Goal: Information Seeking & Learning: Understand process/instructions

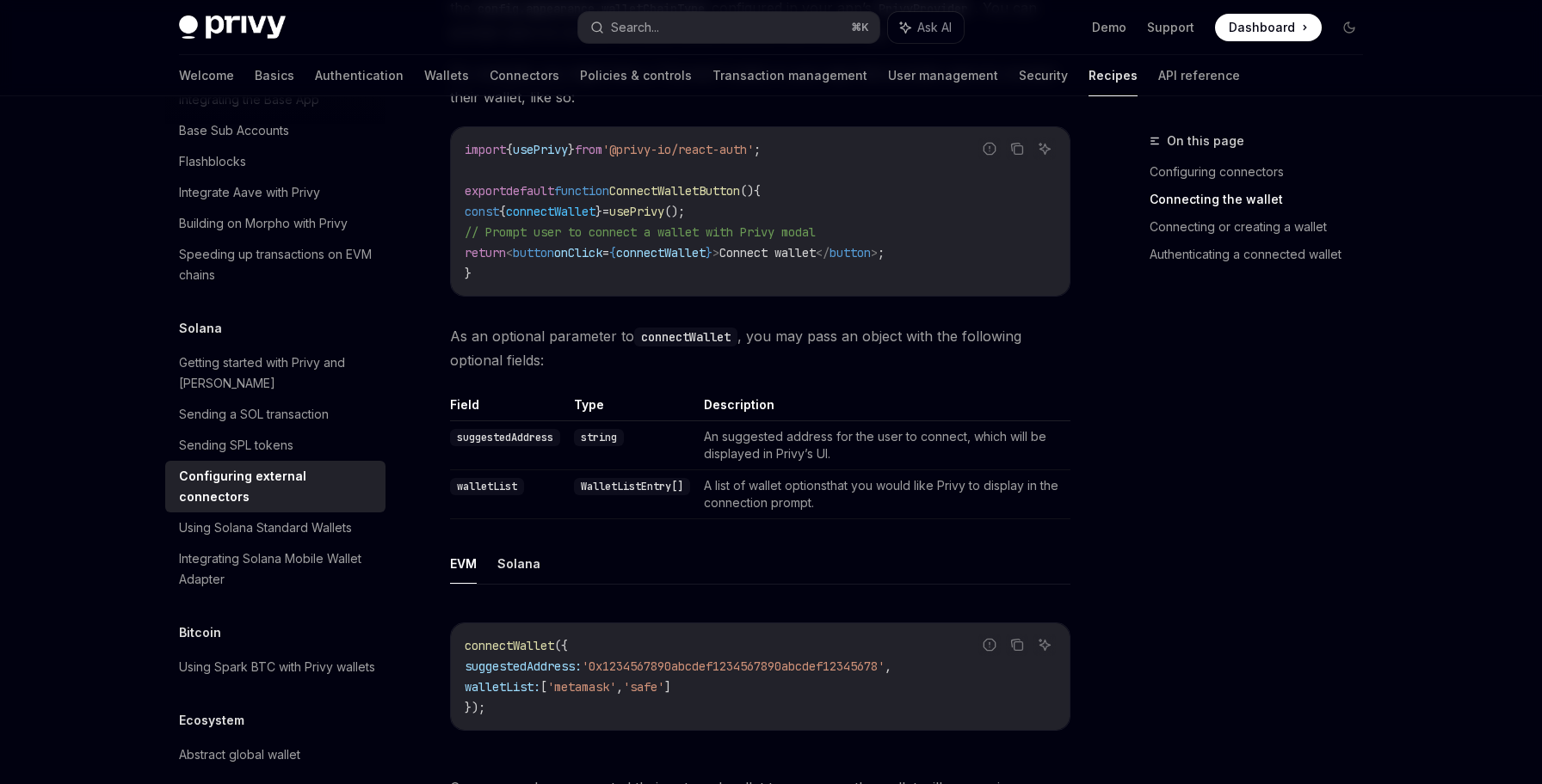
scroll to position [1000, 0]
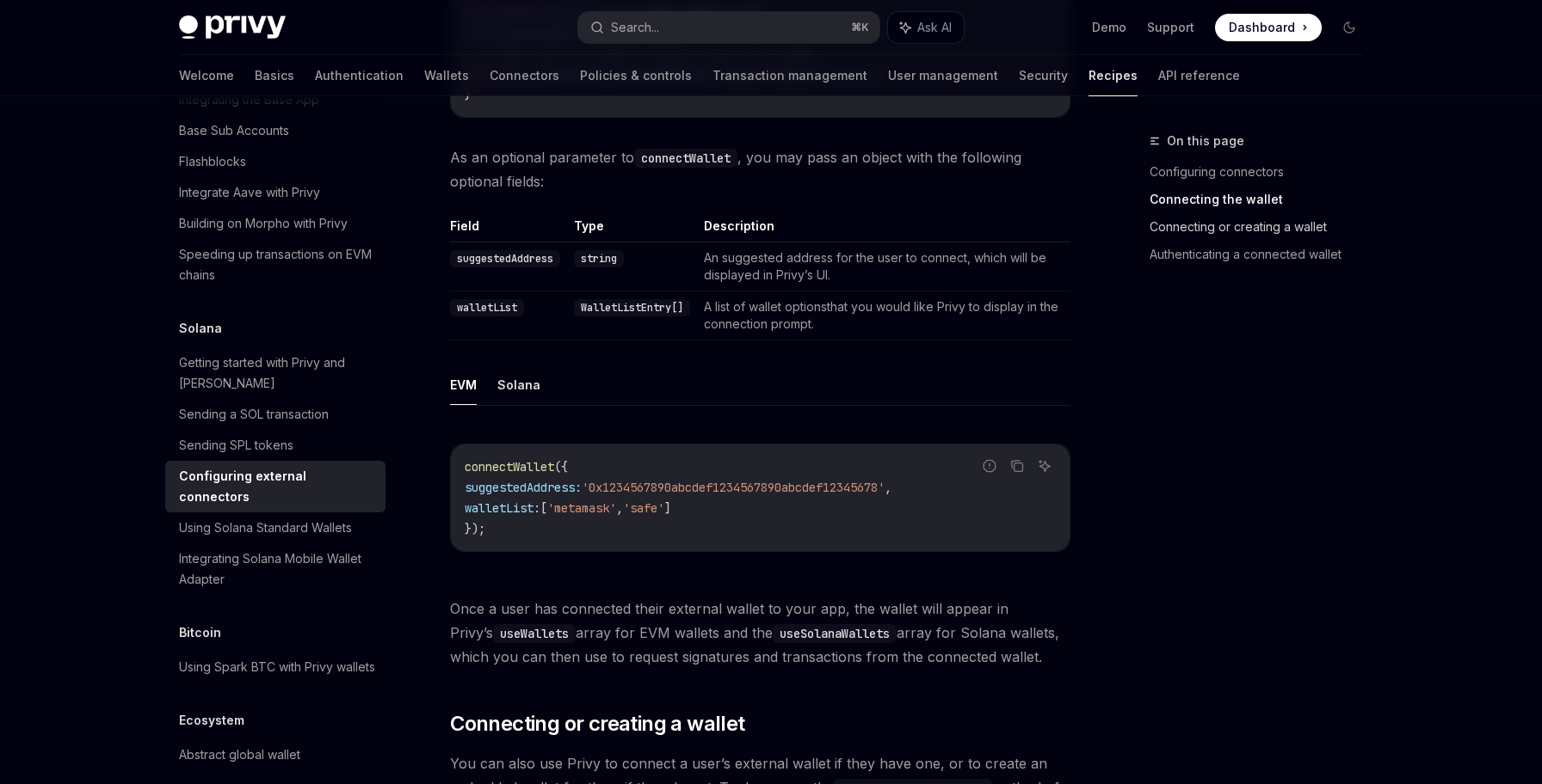
click at [1221, 233] on link "Connecting or creating a wallet" at bounding box center [1264, 227] width 228 height 28
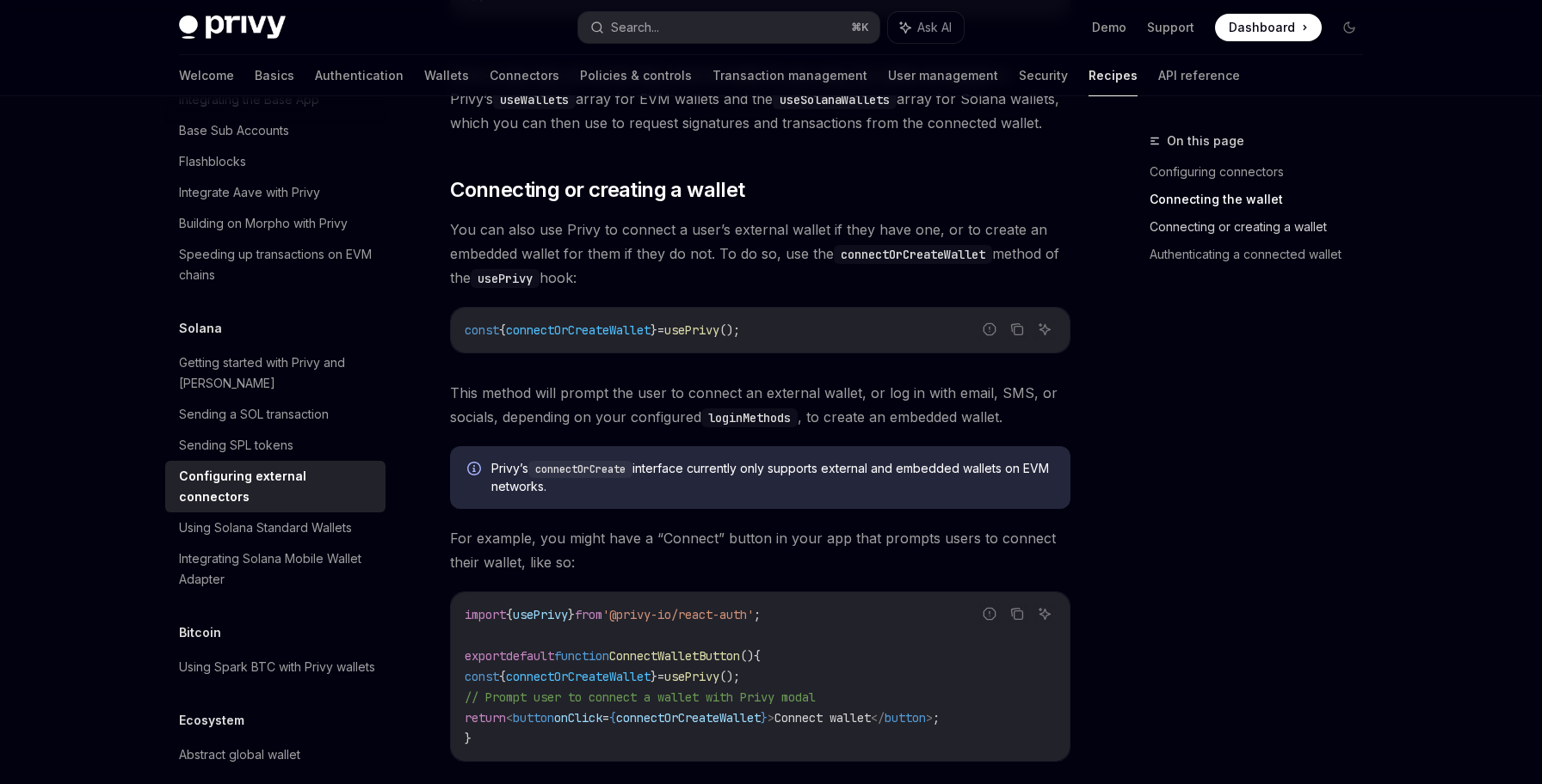
scroll to position [1556, 0]
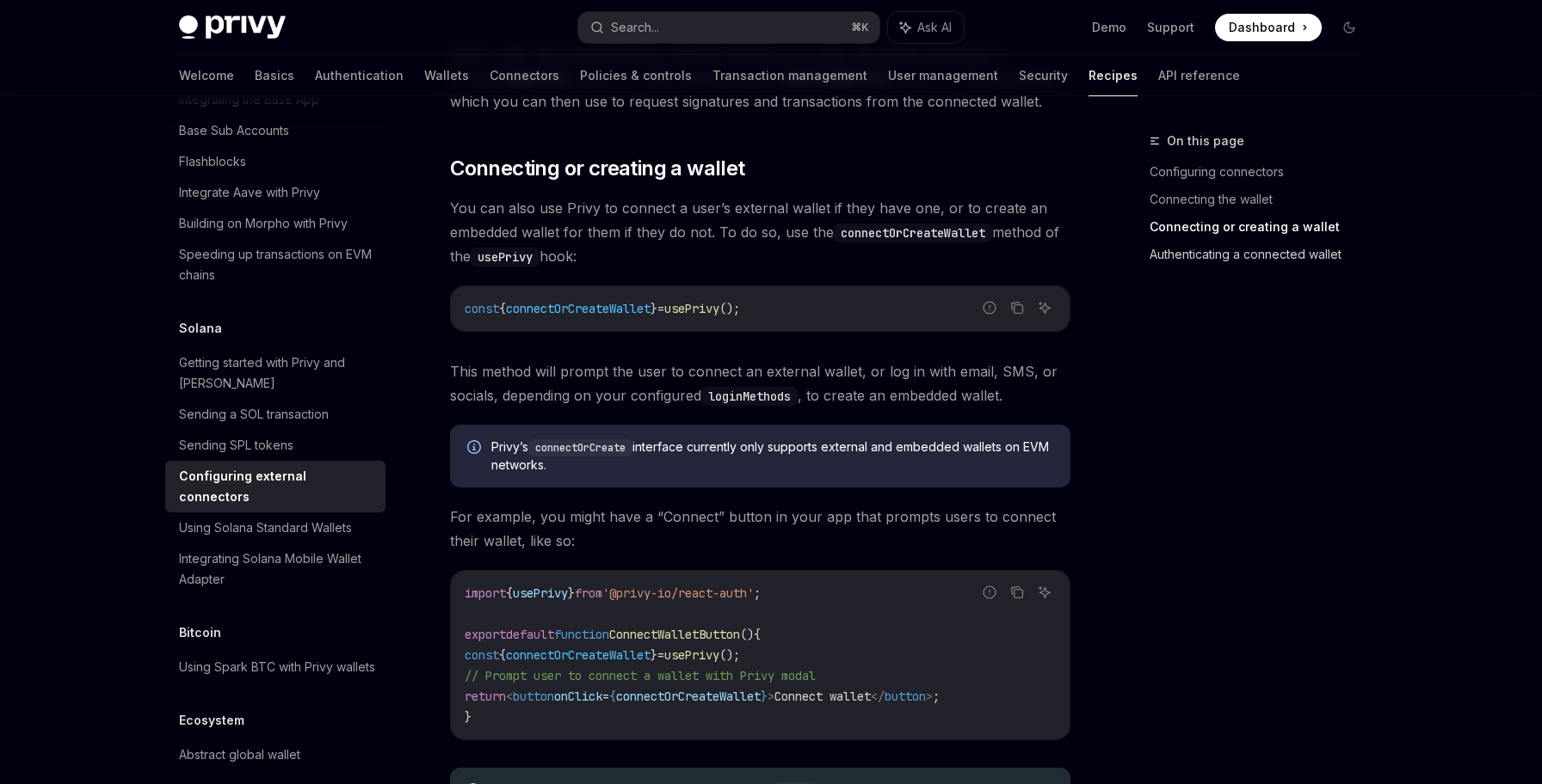
click at [1221, 255] on link "Authenticating a connected wallet" at bounding box center [1264, 254] width 228 height 28
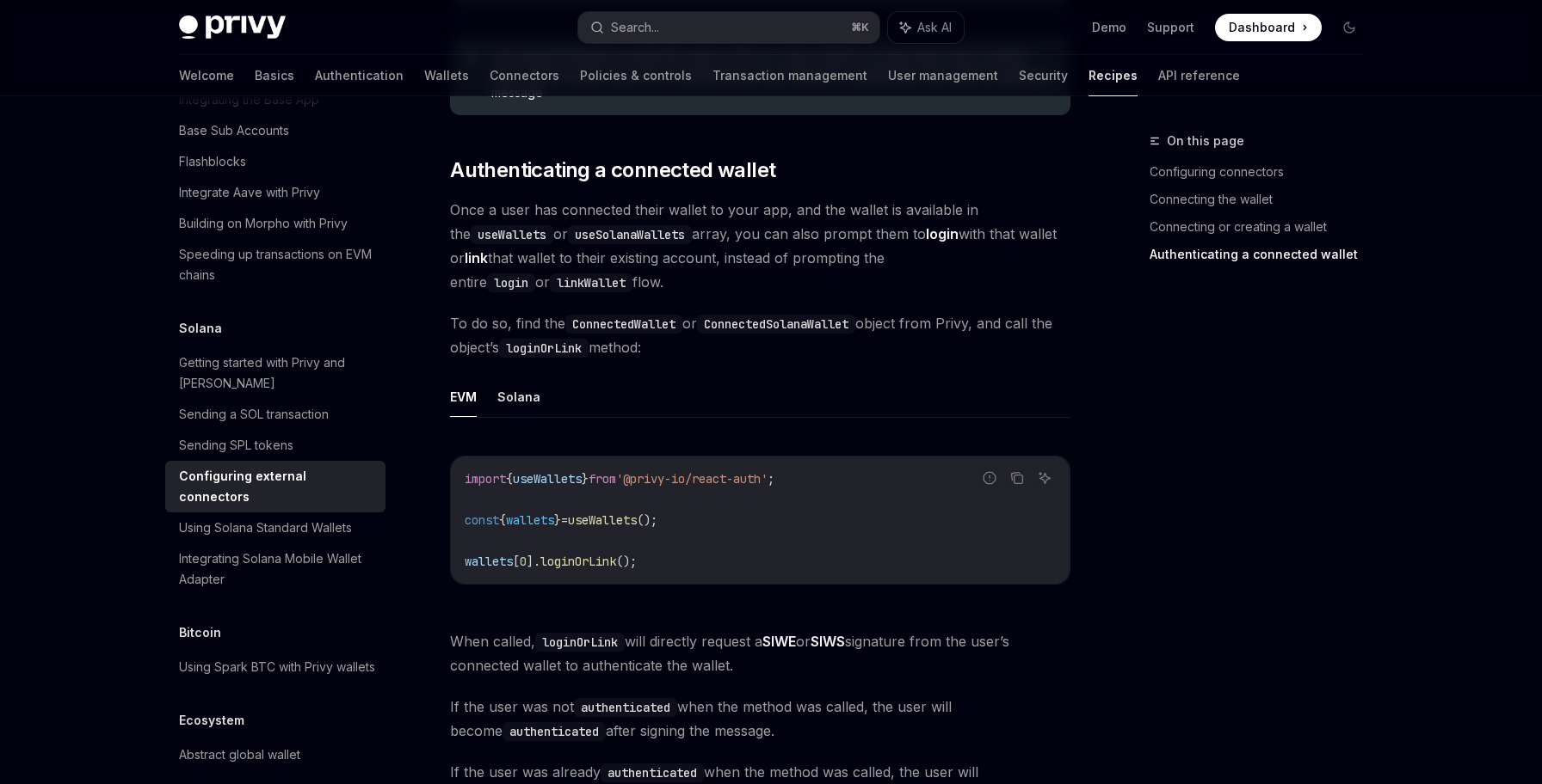
scroll to position [2289, 0]
click at [1232, 231] on link "Connecting or creating a wallet" at bounding box center [1264, 227] width 228 height 28
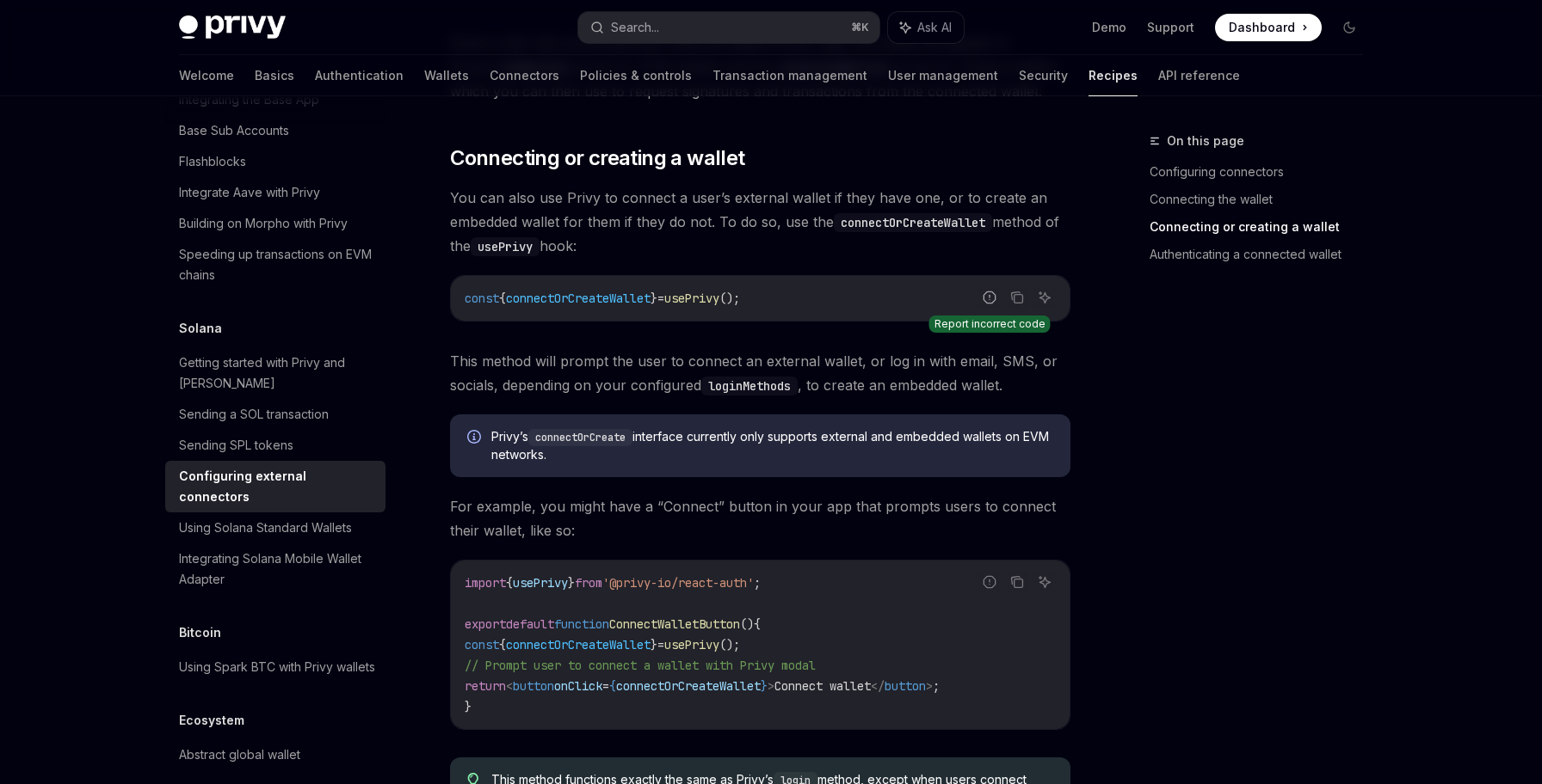
scroll to position [1556, 0]
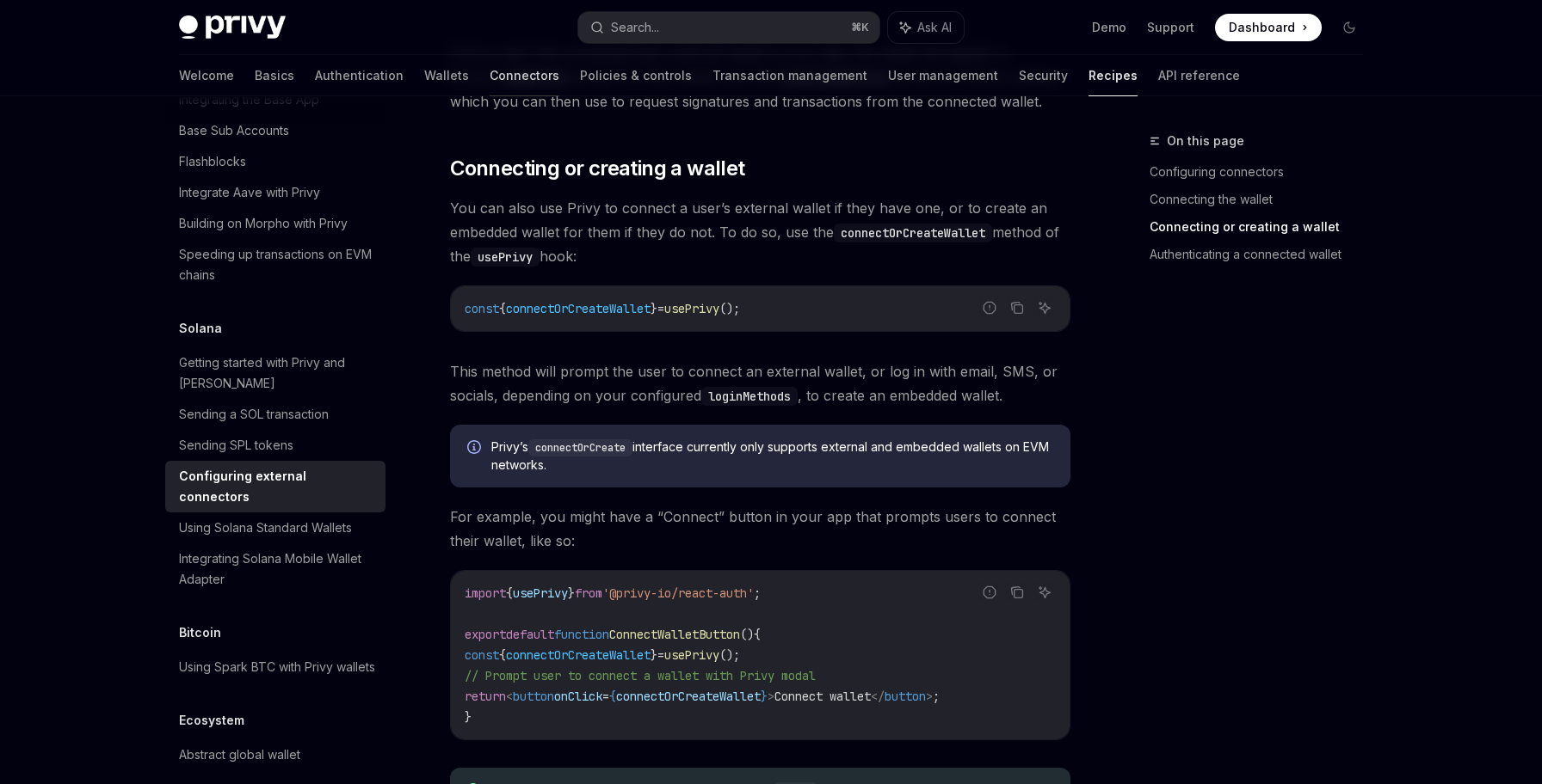
click at [490, 80] on link "Connectors" at bounding box center [525, 75] width 70 height 41
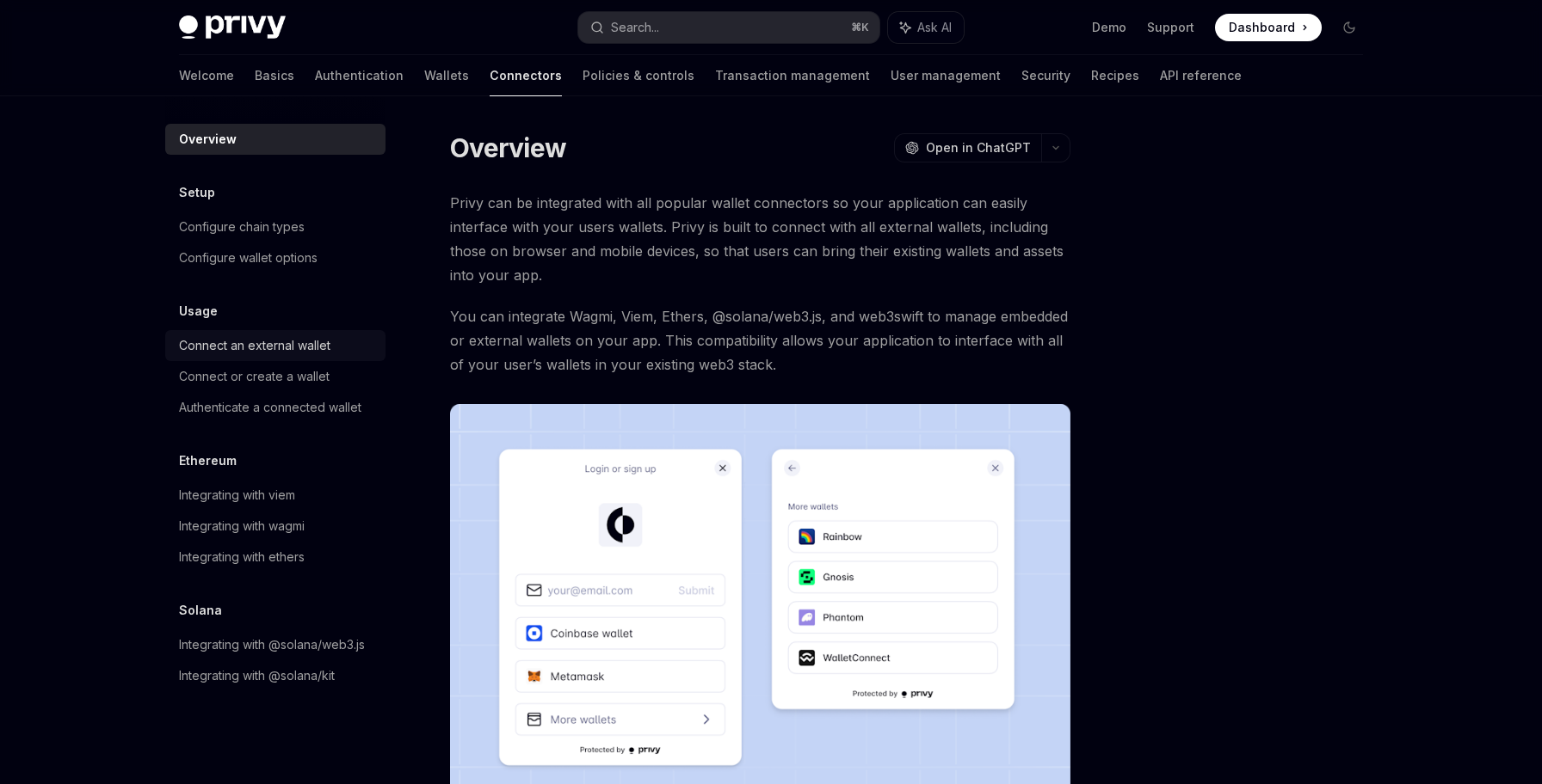
click at [341, 358] on link "Connect an external wallet" at bounding box center [275, 345] width 221 height 31
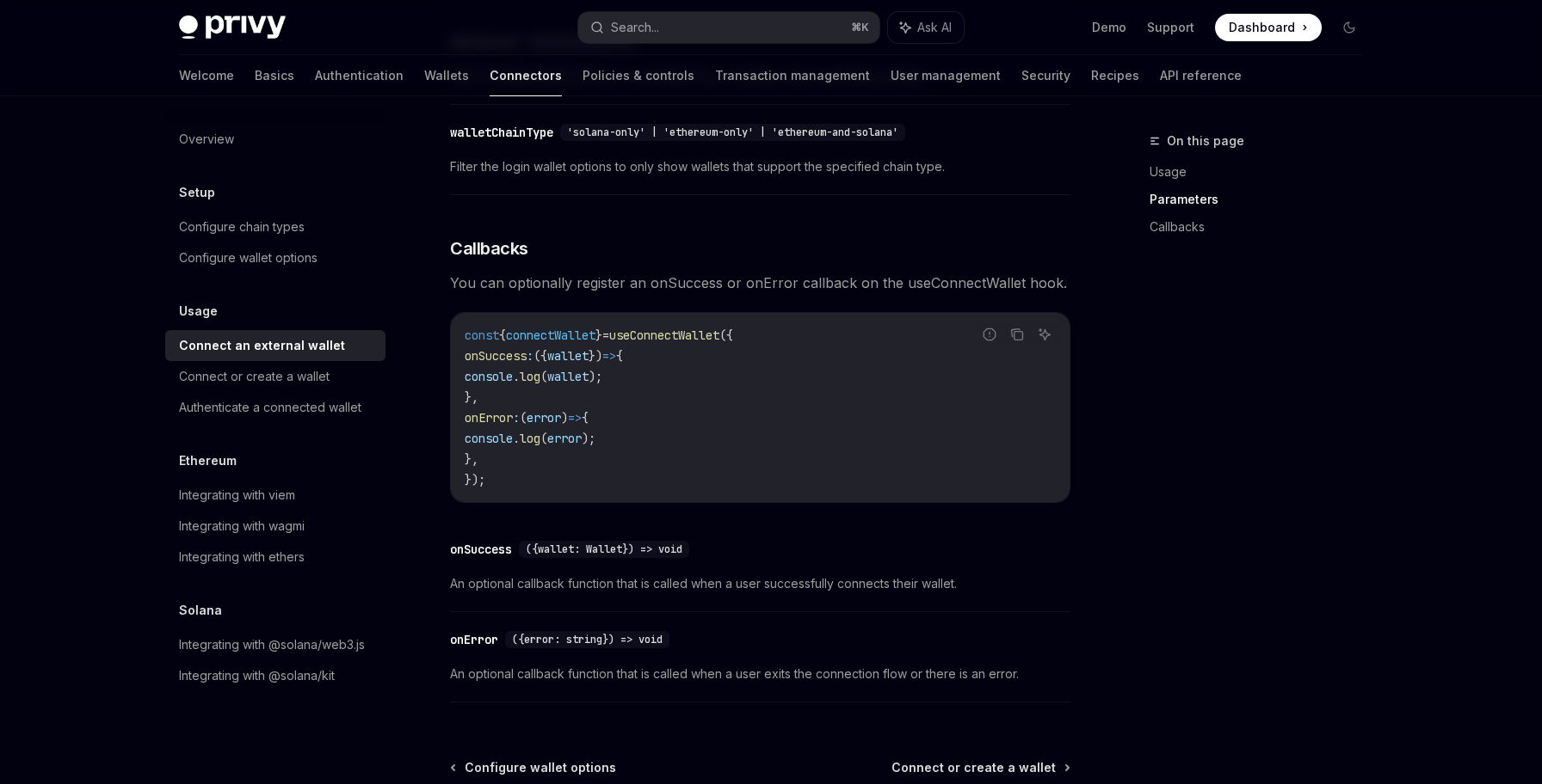
scroll to position [988, 0]
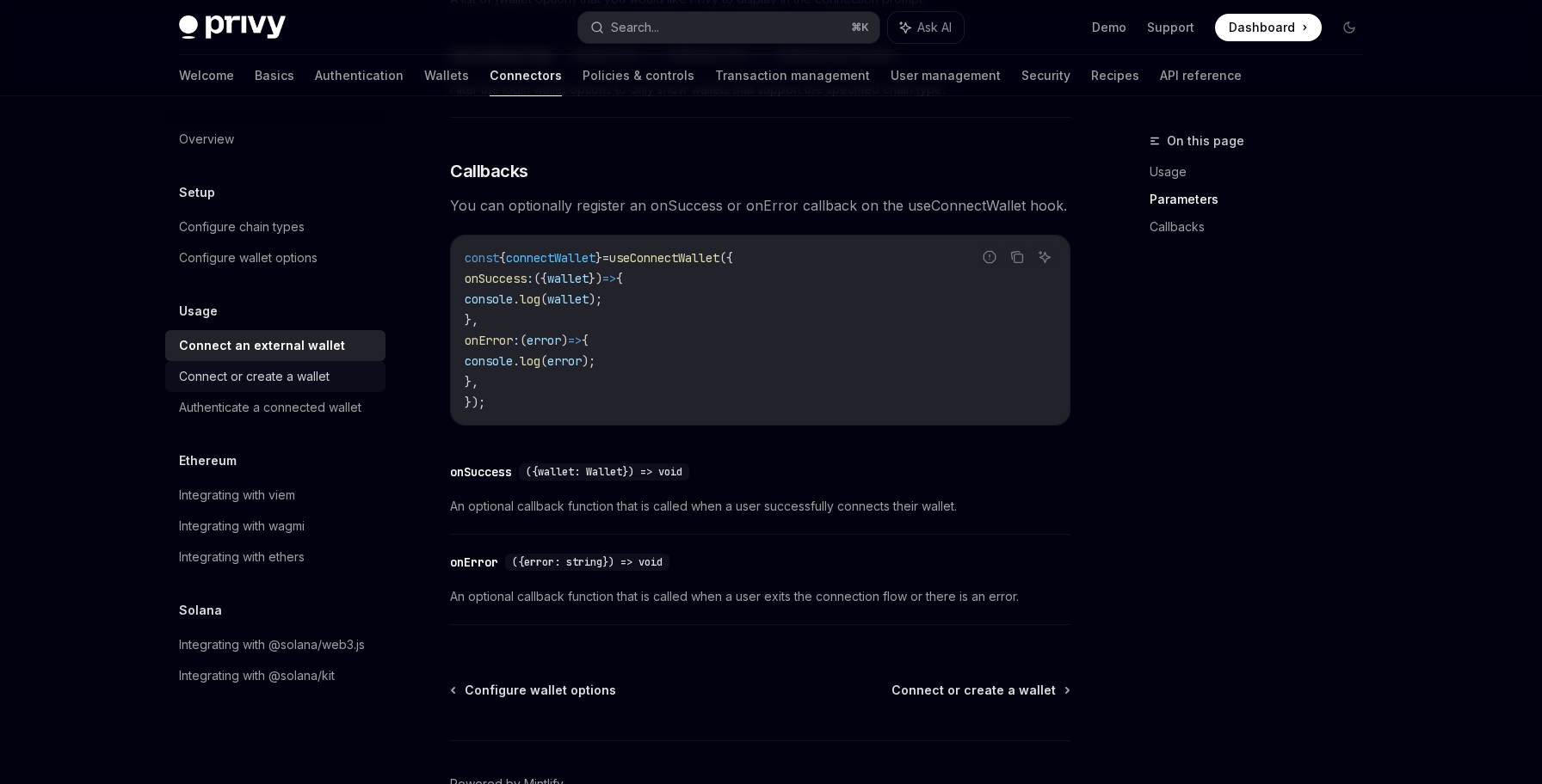
click at [354, 385] on div "Connect or create a wallet" at bounding box center [276, 376] width 197 height 21
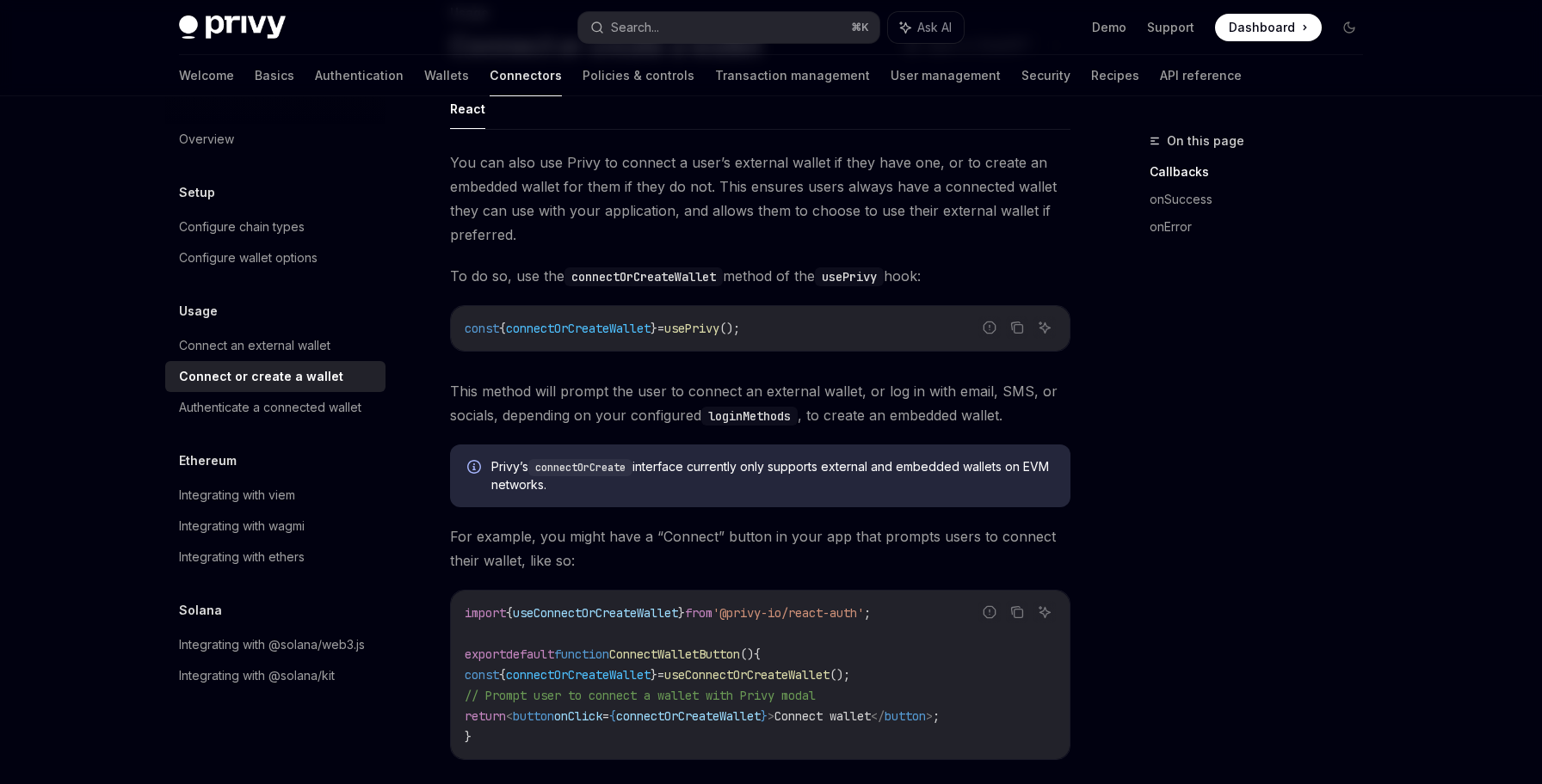
scroll to position [116, 0]
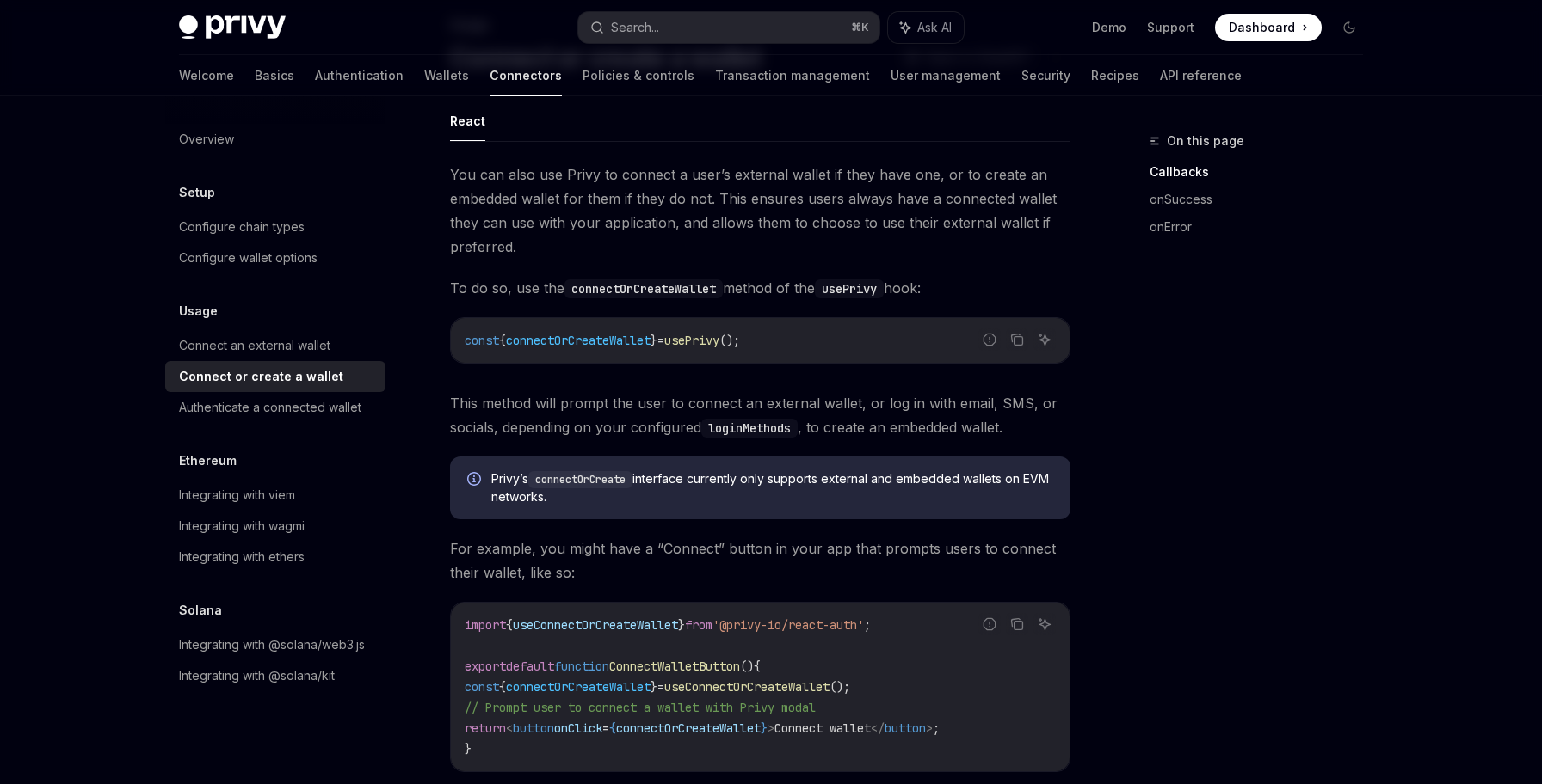
click at [317, 122] on div at bounding box center [275, 111] width 221 height 28
click at [309, 137] on div "Overview" at bounding box center [276, 139] width 197 height 21
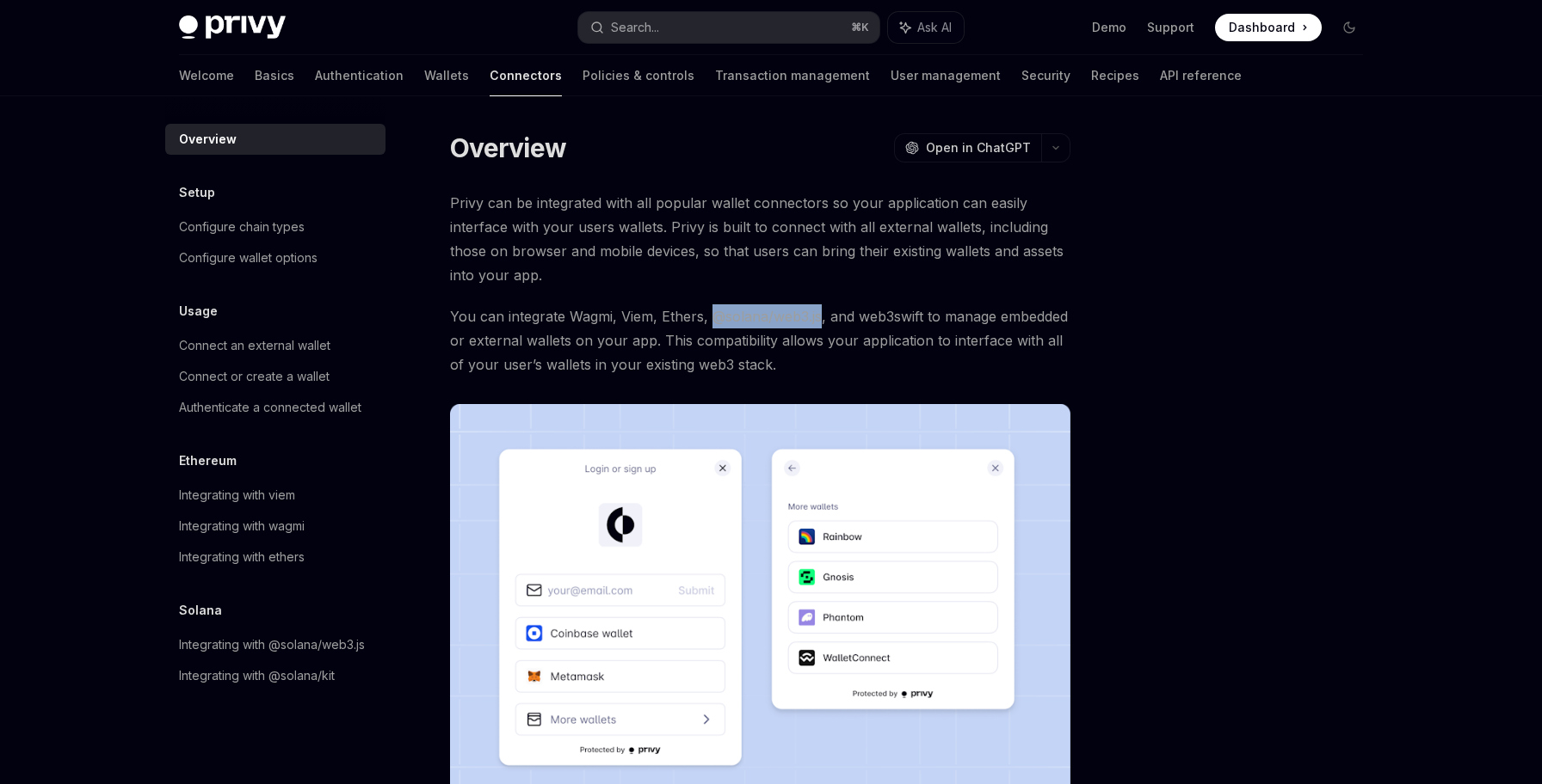
drag, startPoint x: 712, startPoint y: 315, endPoint x: 817, endPoint y: 314, distance: 105.0
click at [817, 314] on span "You can integrate Wagmi, Viem, Ethers, @solana/web3.js, and web3swift to manage…" at bounding box center [761, 340] width 621 height 72
copy span "@solana/web3.js"
click at [424, 81] on link "Wallets" at bounding box center [446, 75] width 45 height 41
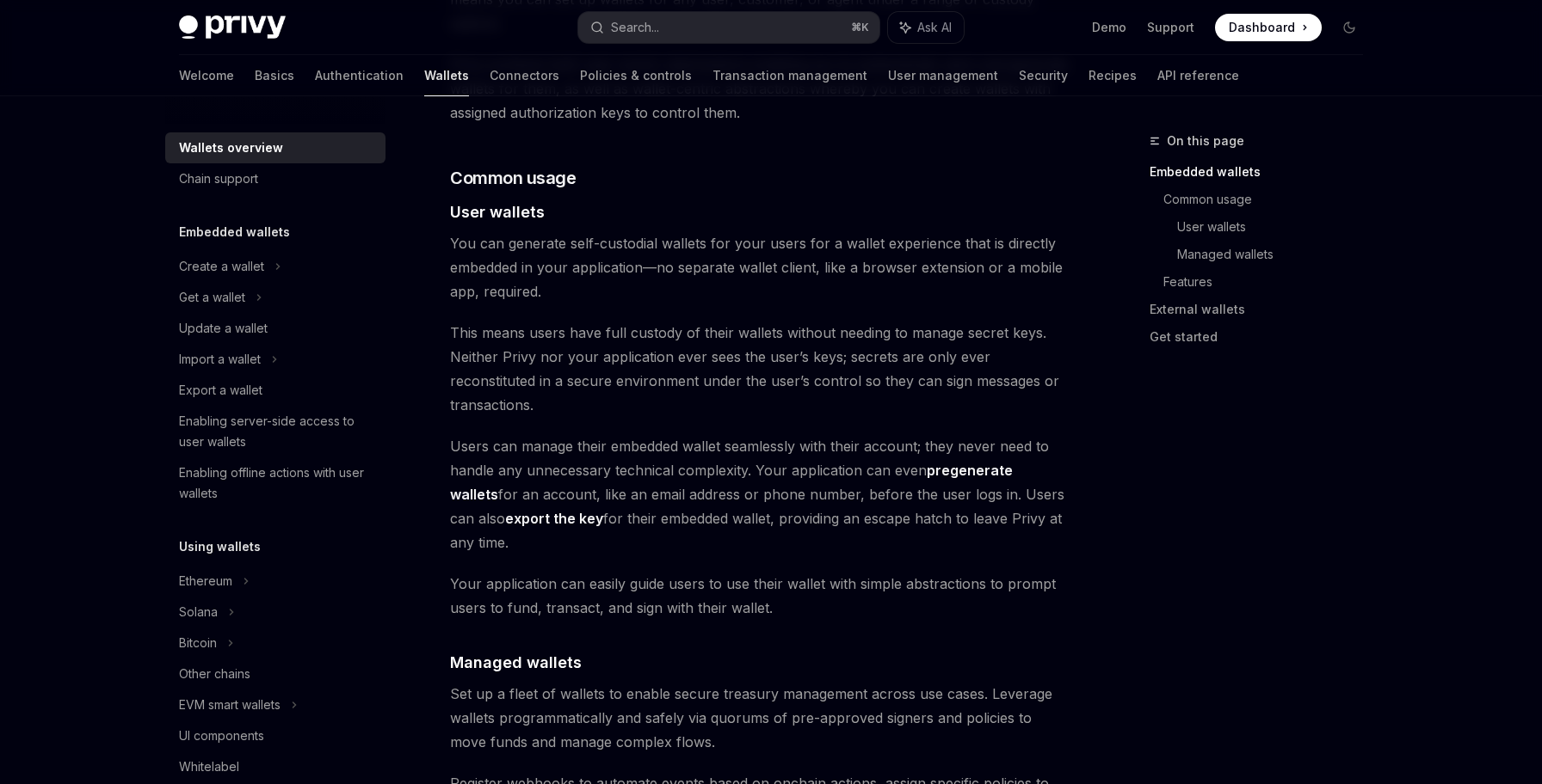
scroll to position [1123, 0]
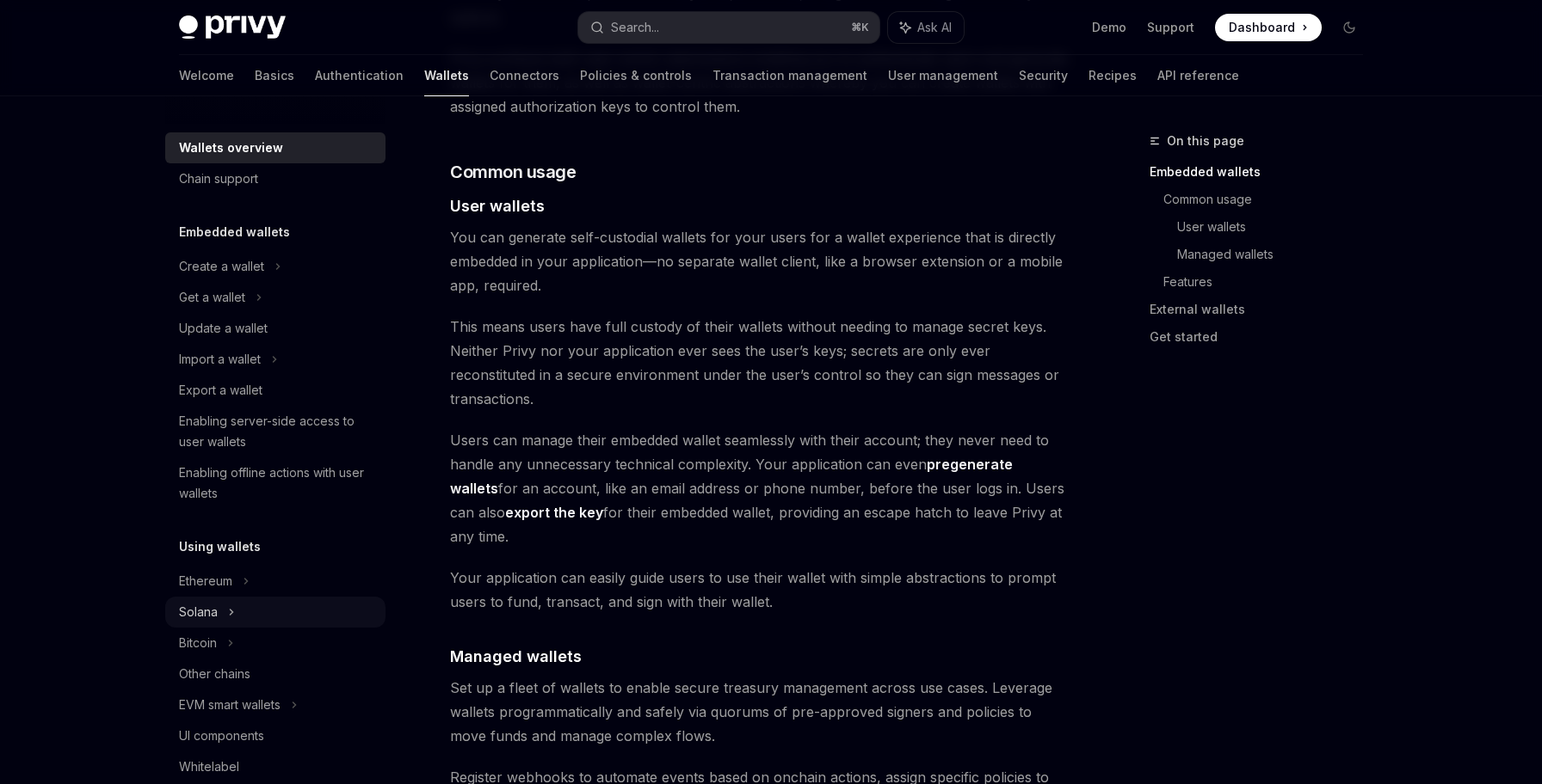
click at [278, 604] on div "Solana" at bounding box center [275, 611] width 221 height 31
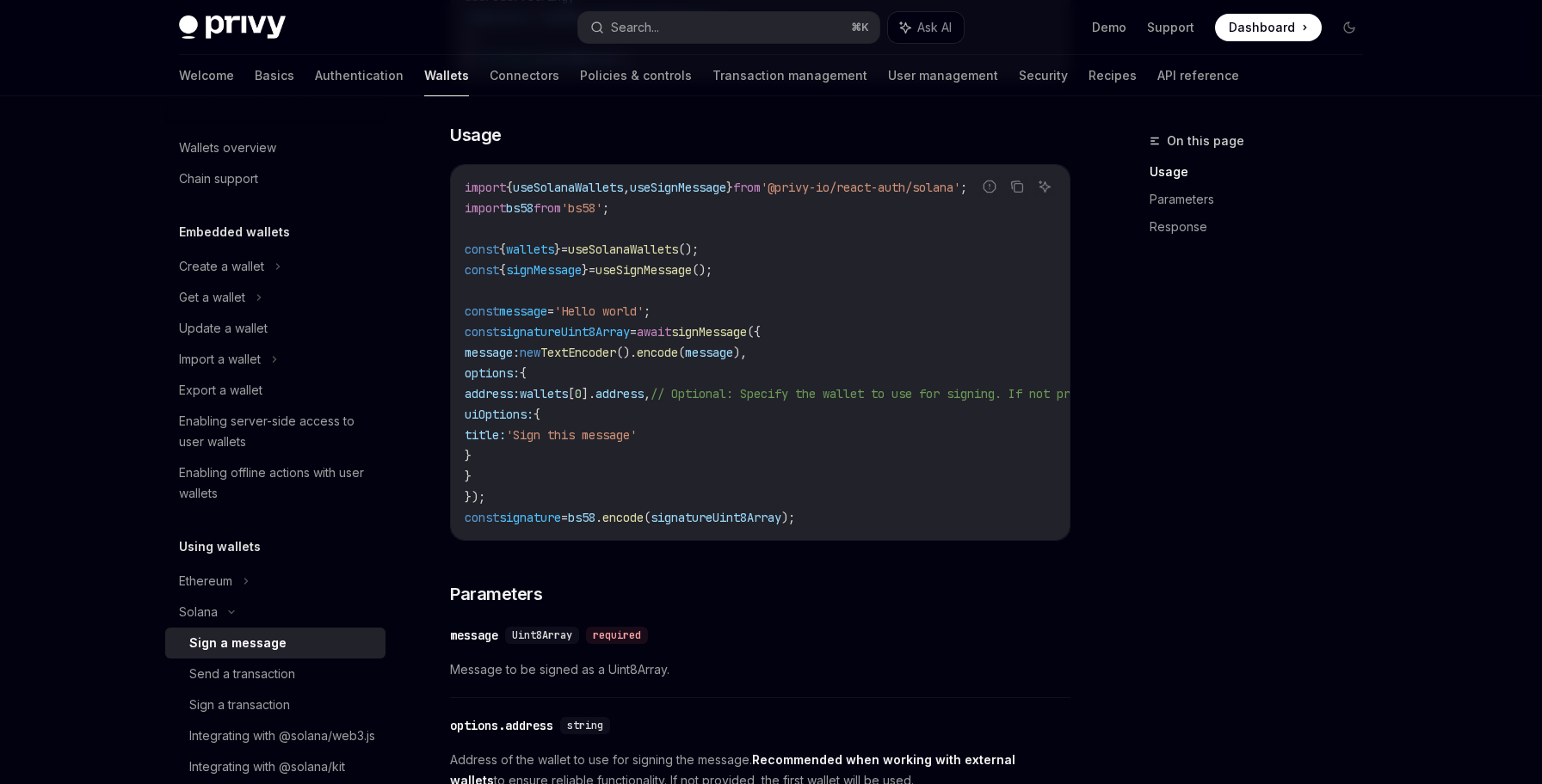
scroll to position [490, 0]
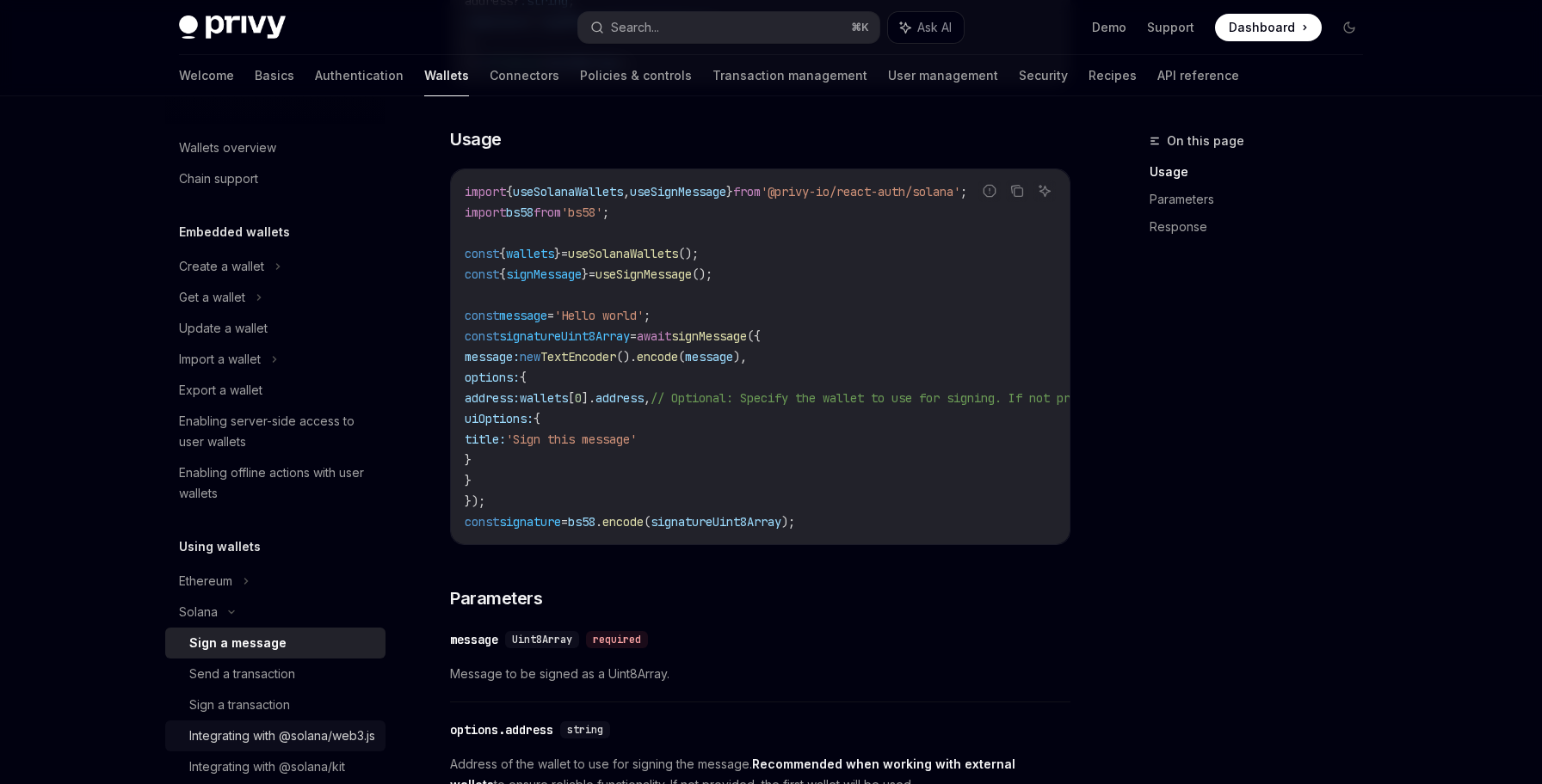
click at [260, 726] on div "Integrating with @solana/web3.js" at bounding box center [282, 736] width 186 height 21
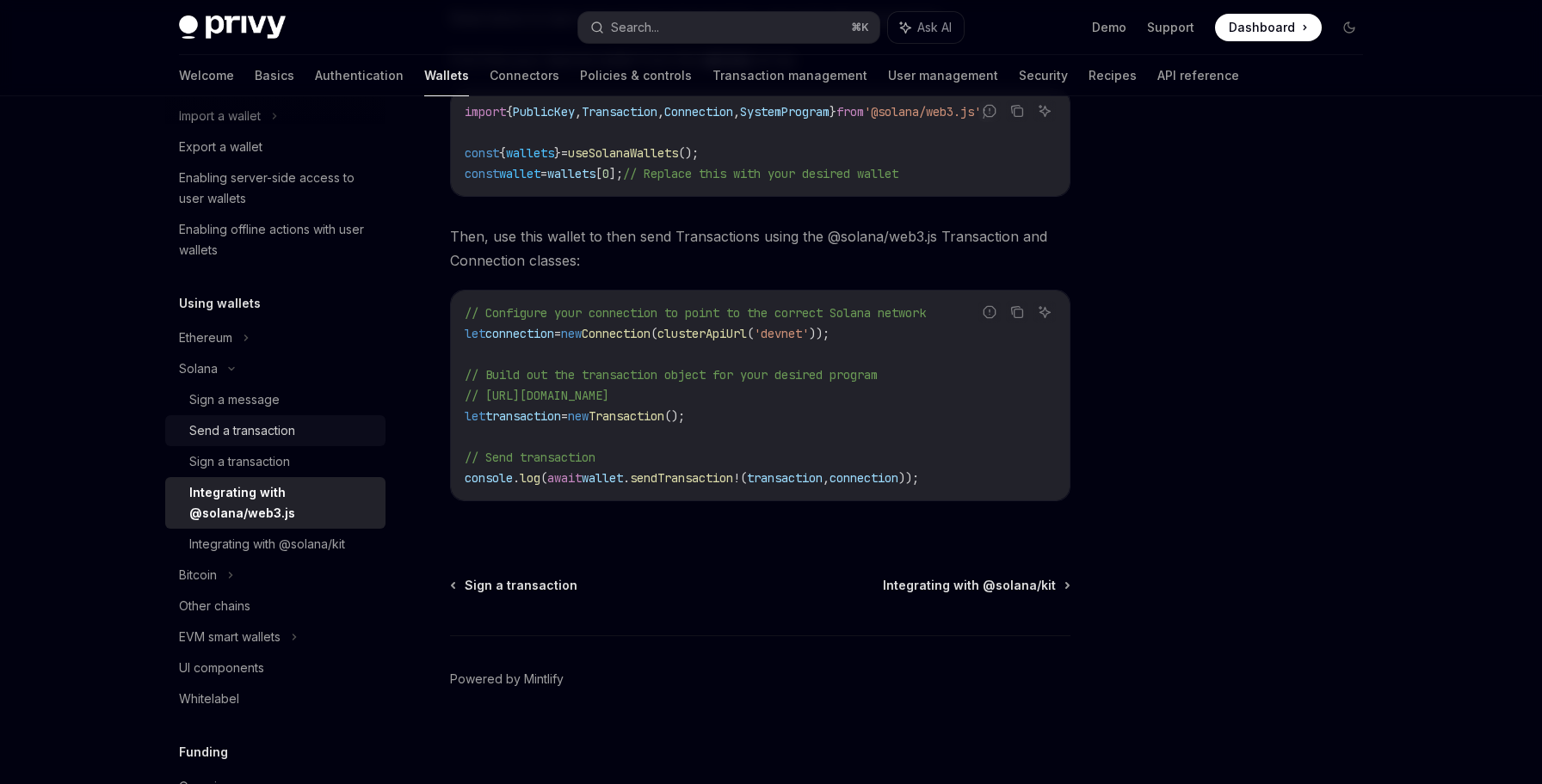
scroll to position [272, 0]
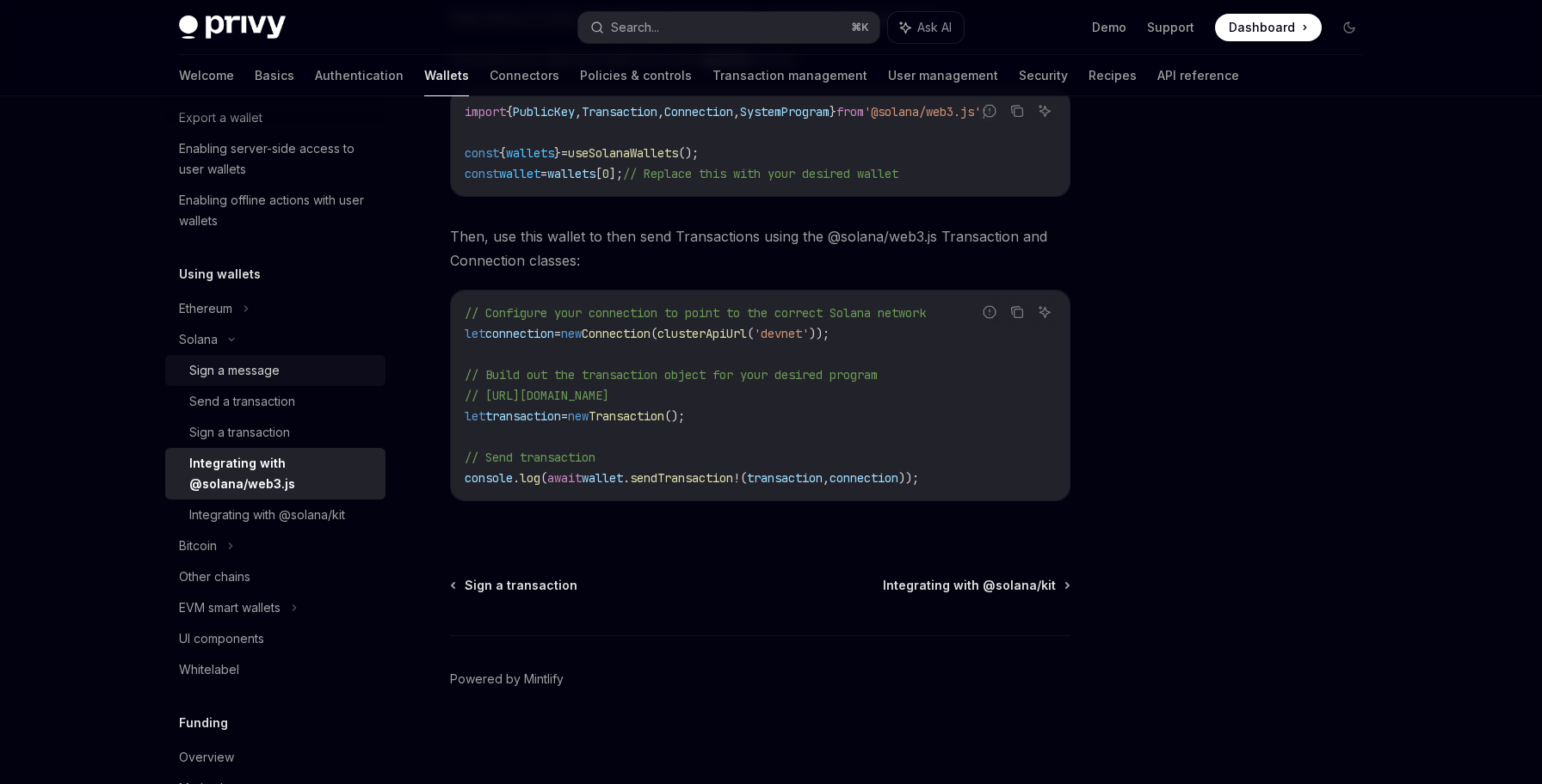
click at [369, 373] on div "Sign a message" at bounding box center [282, 370] width 186 height 21
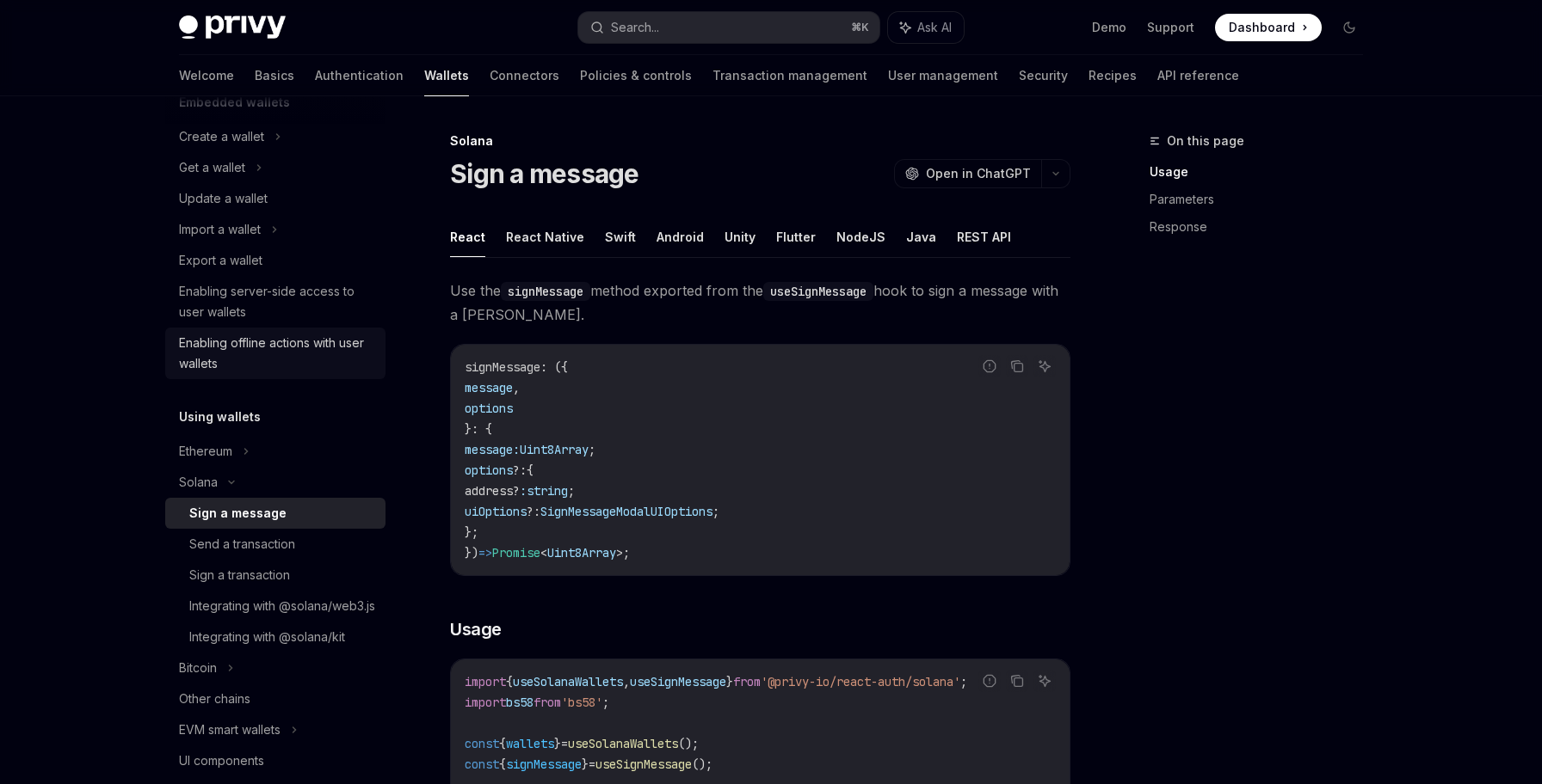
scroll to position [125, 0]
click at [356, 137] on div "Create a wallet" at bounding box center [275, 142] width 221 height 31
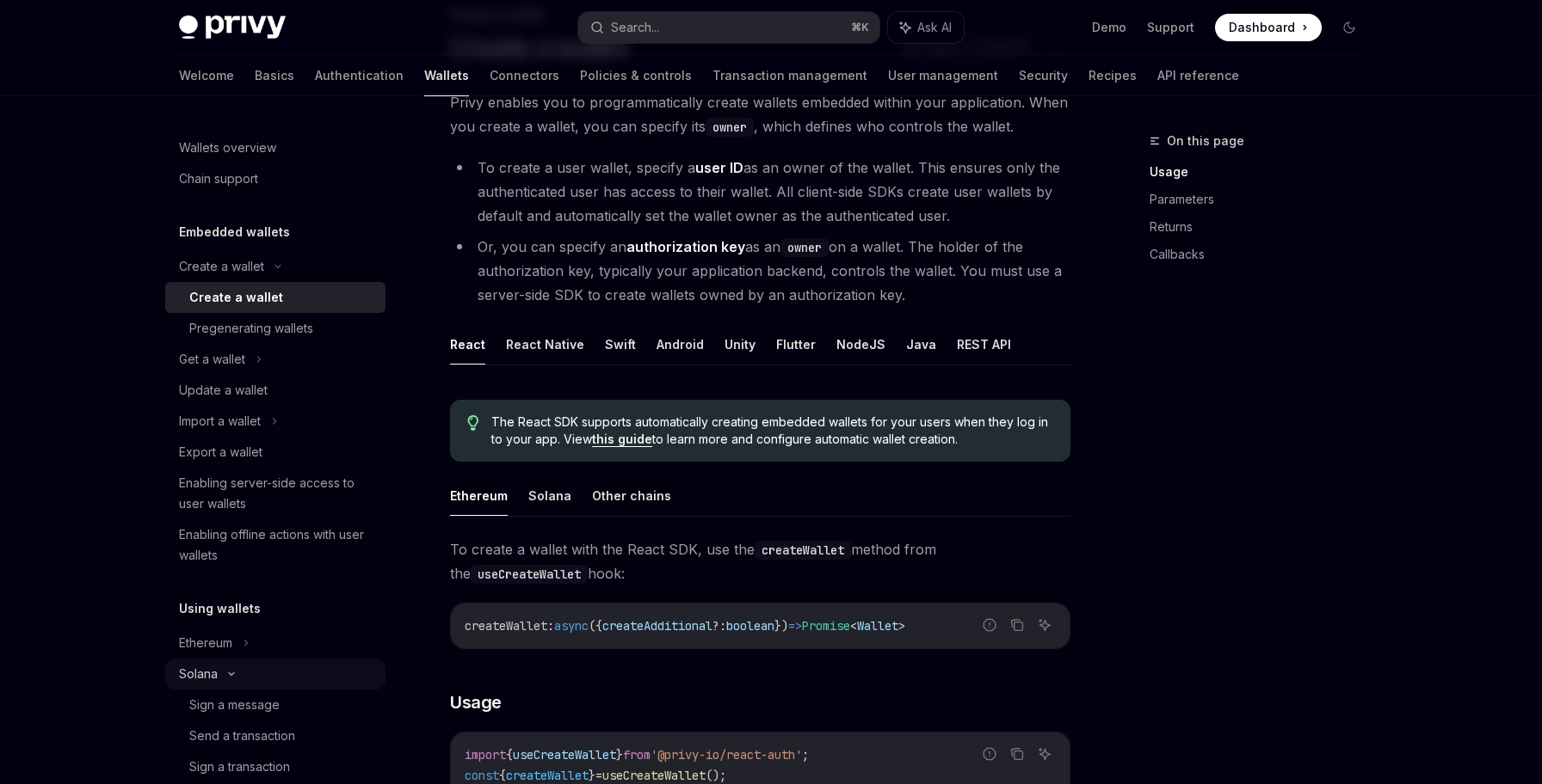
scroll to position [110, 0]
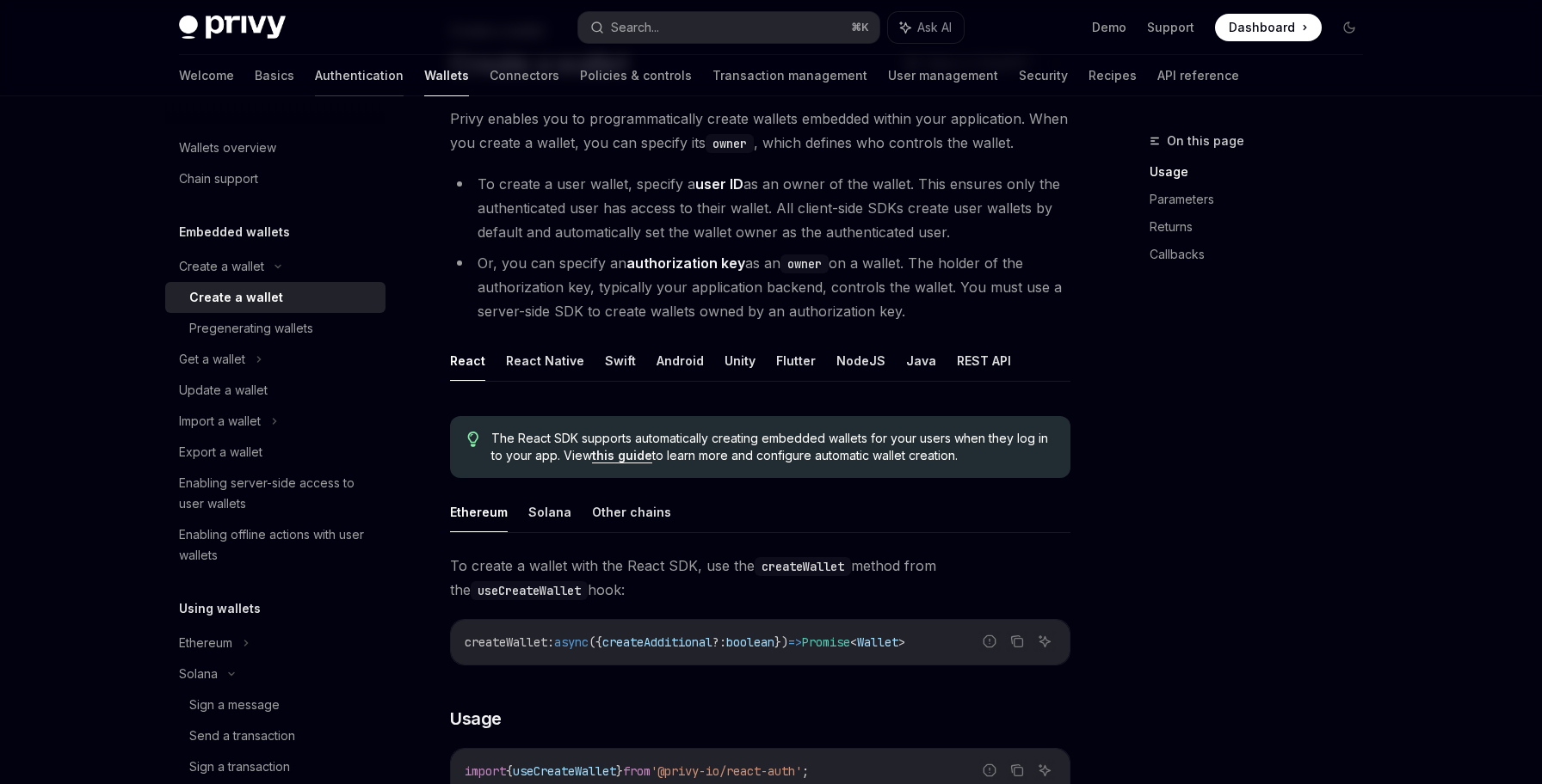
click at [315, 87] on link "Authentication" at bounding box center [359, 75] width 89 height 41
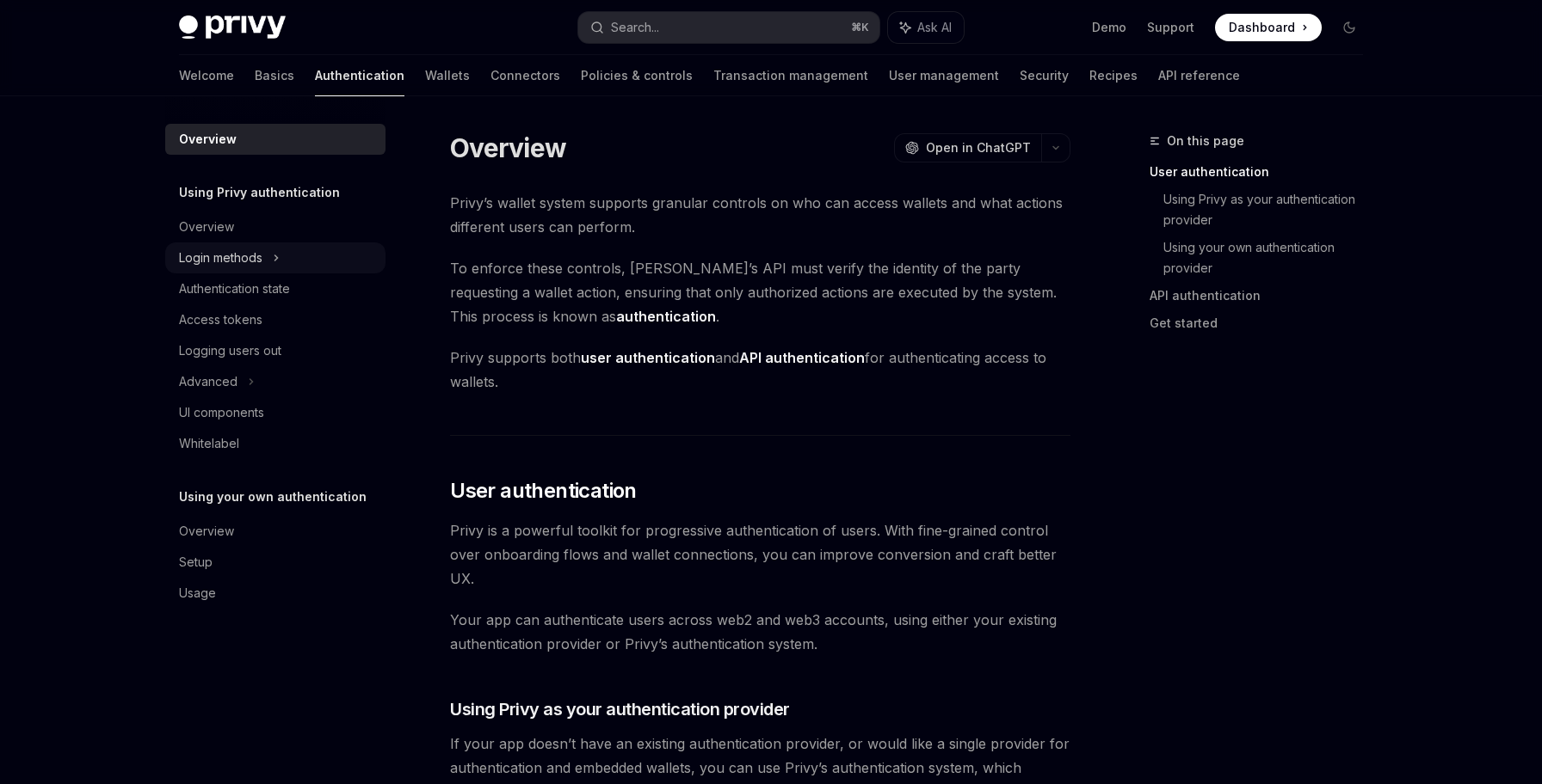
click at [295, 258] on div "Login methods" at bounding box center [275, 257] width 221 height 31
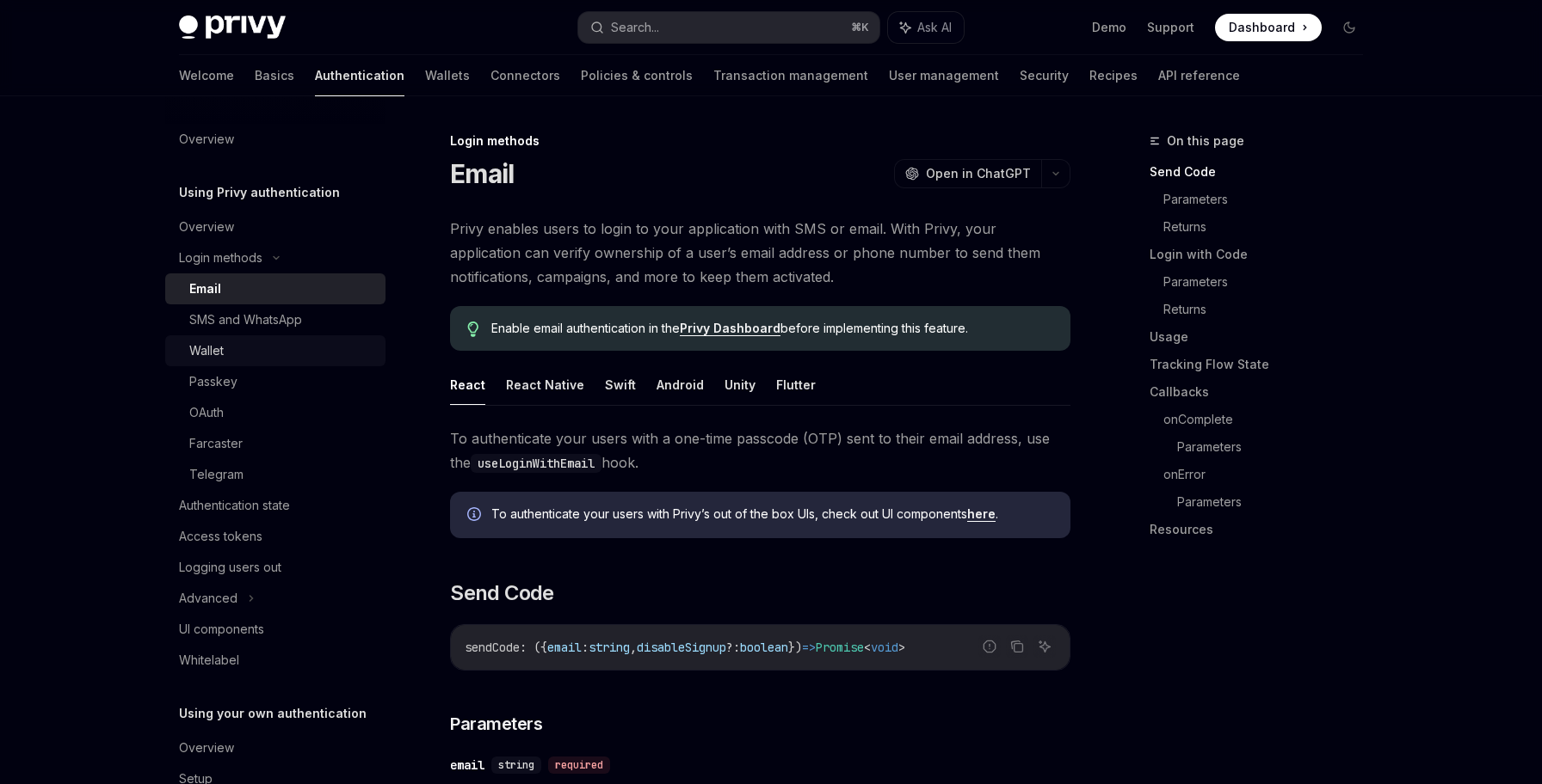
click at [334, 359] on div "Wallet" at bounding box center [282, 350] width 186 height 21
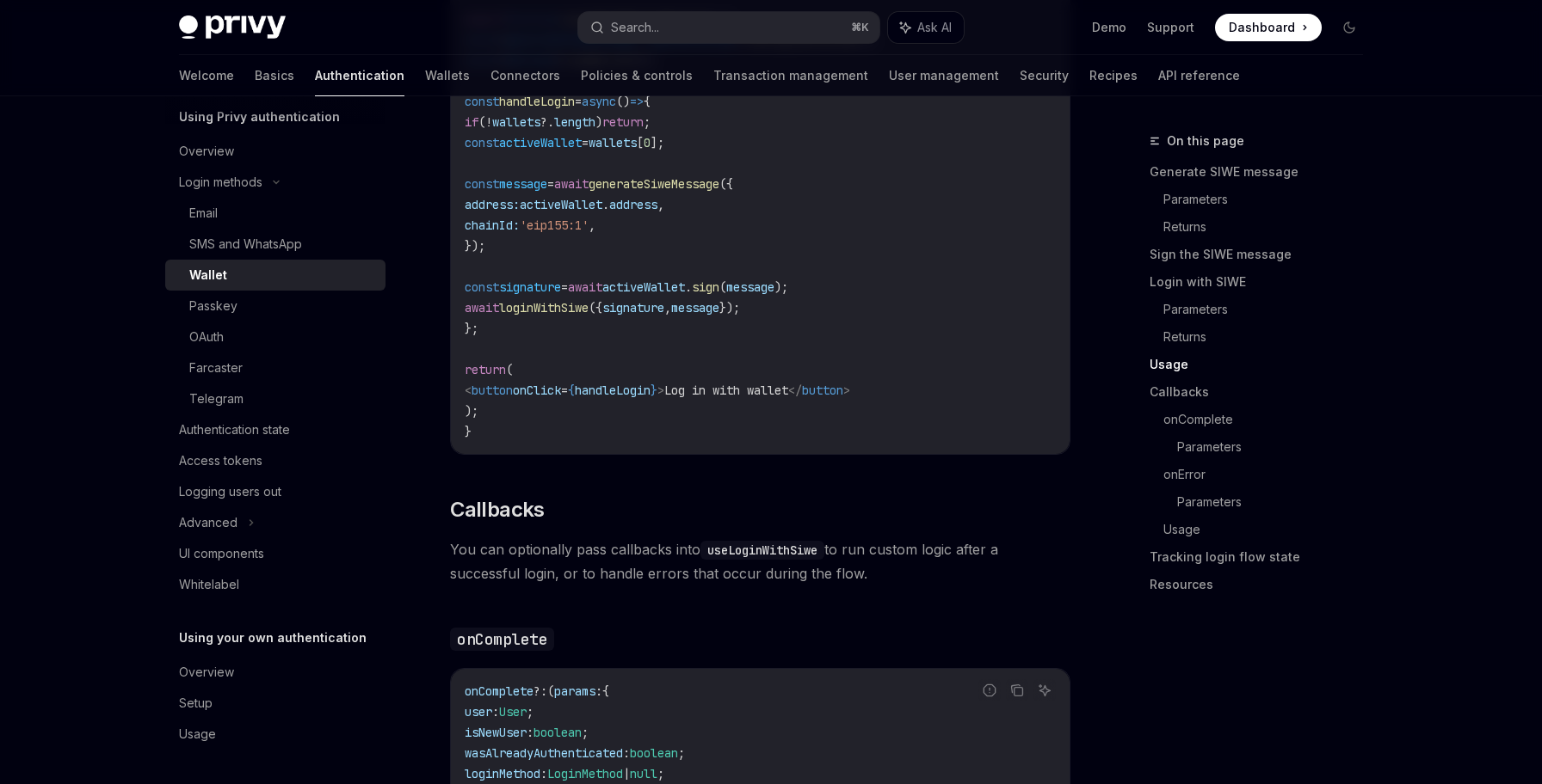
scroll to position [2216, 0]
click at [334, 542] on link "UI components" at bounding box center [275, 554] width 221 height 31
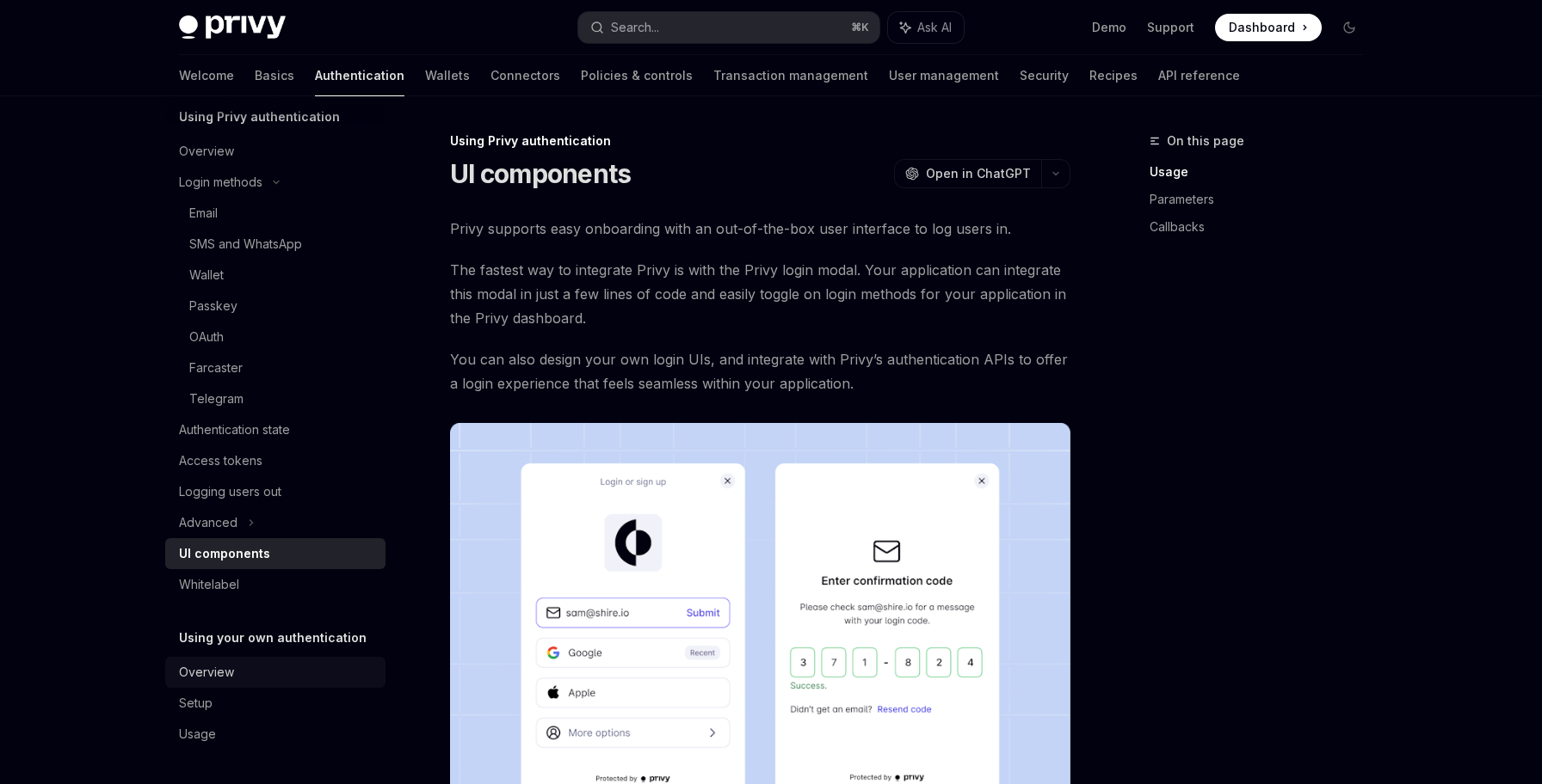
click at [318, 678] on div "Overview" at bounding box center [276, 672] width 197 height 21
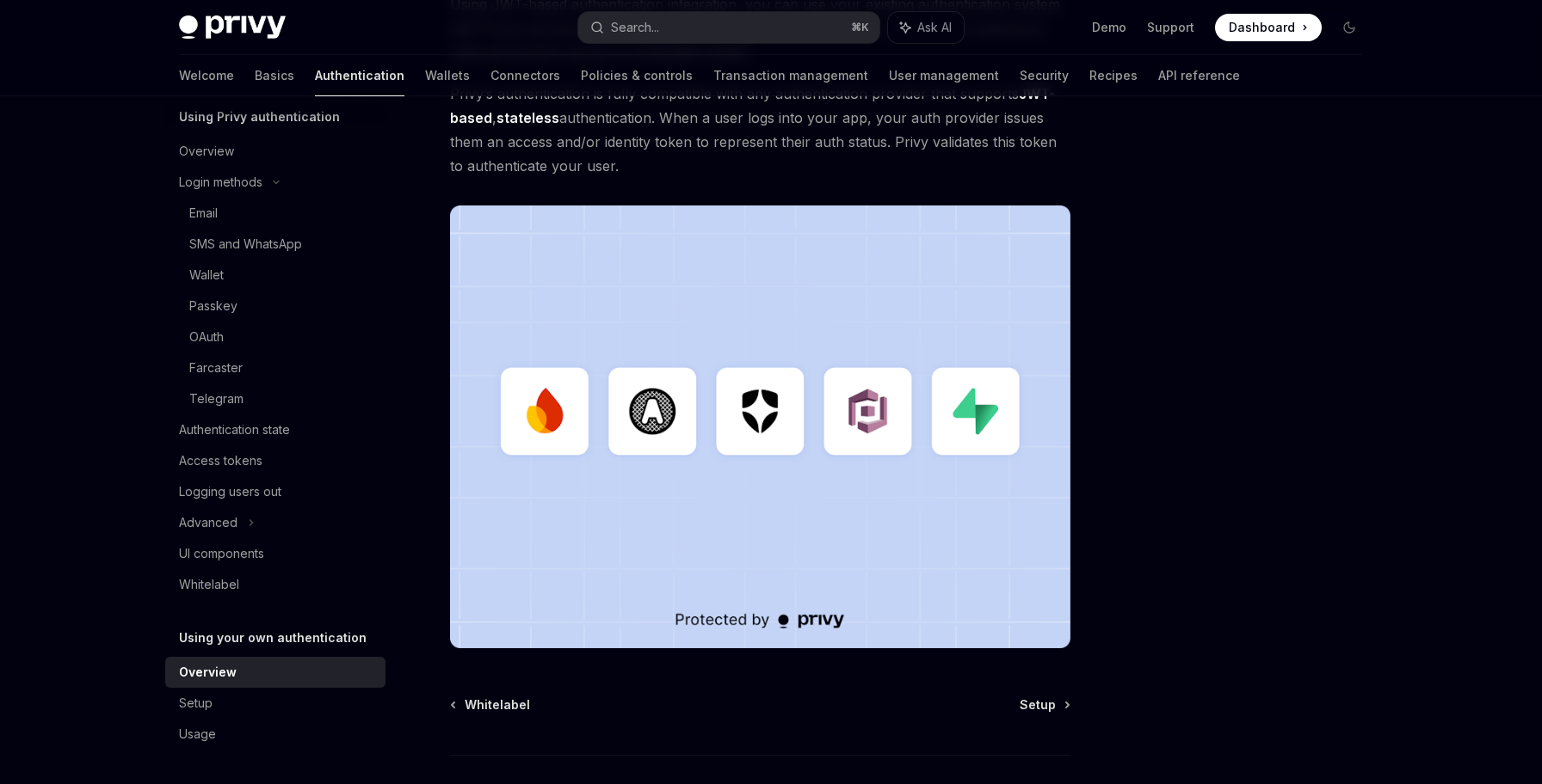
scroll to position [374, 0]
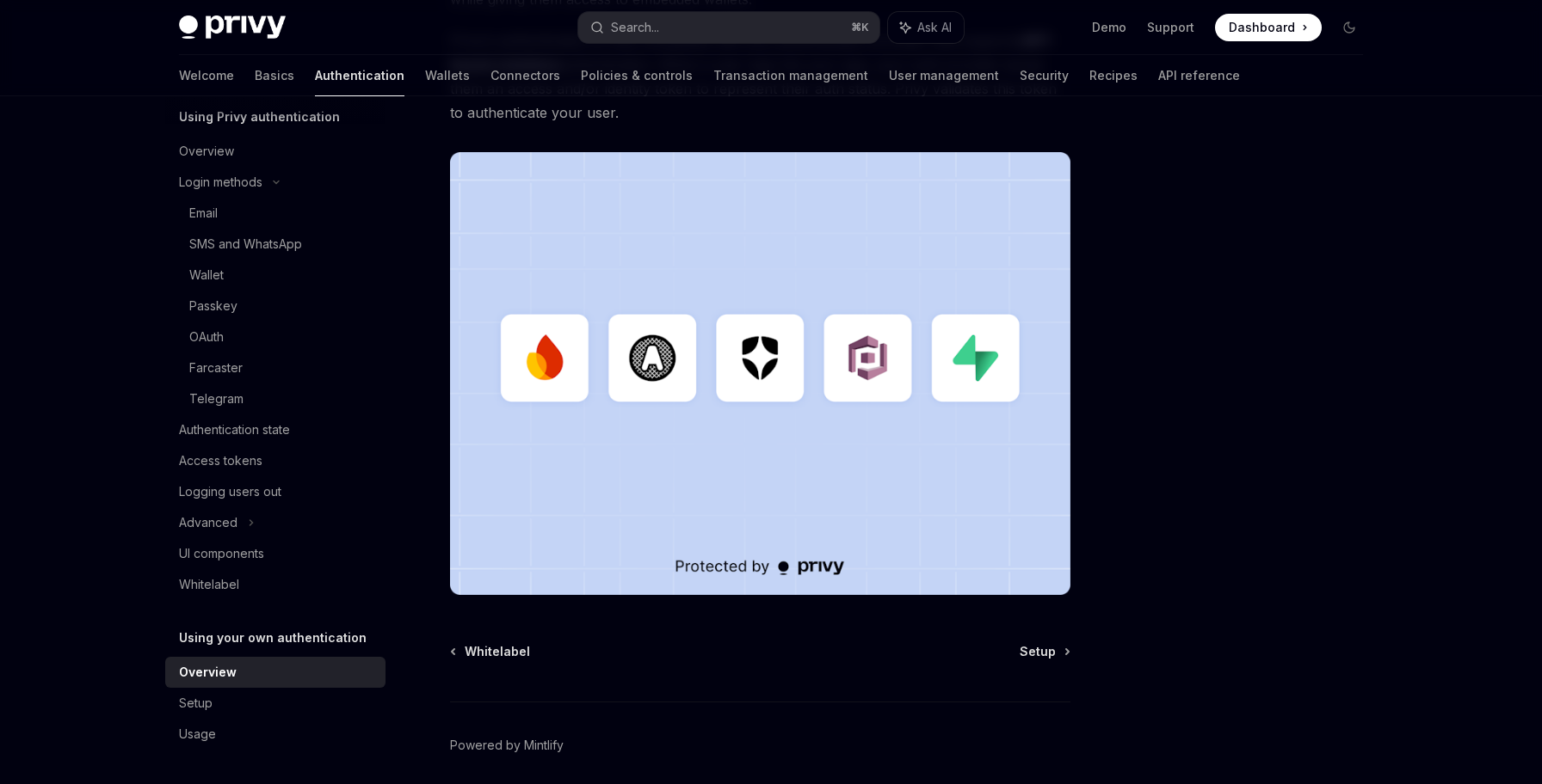
click at [318, 676] on div "Overview" at bounding box center [276, 672] width 197 height 21
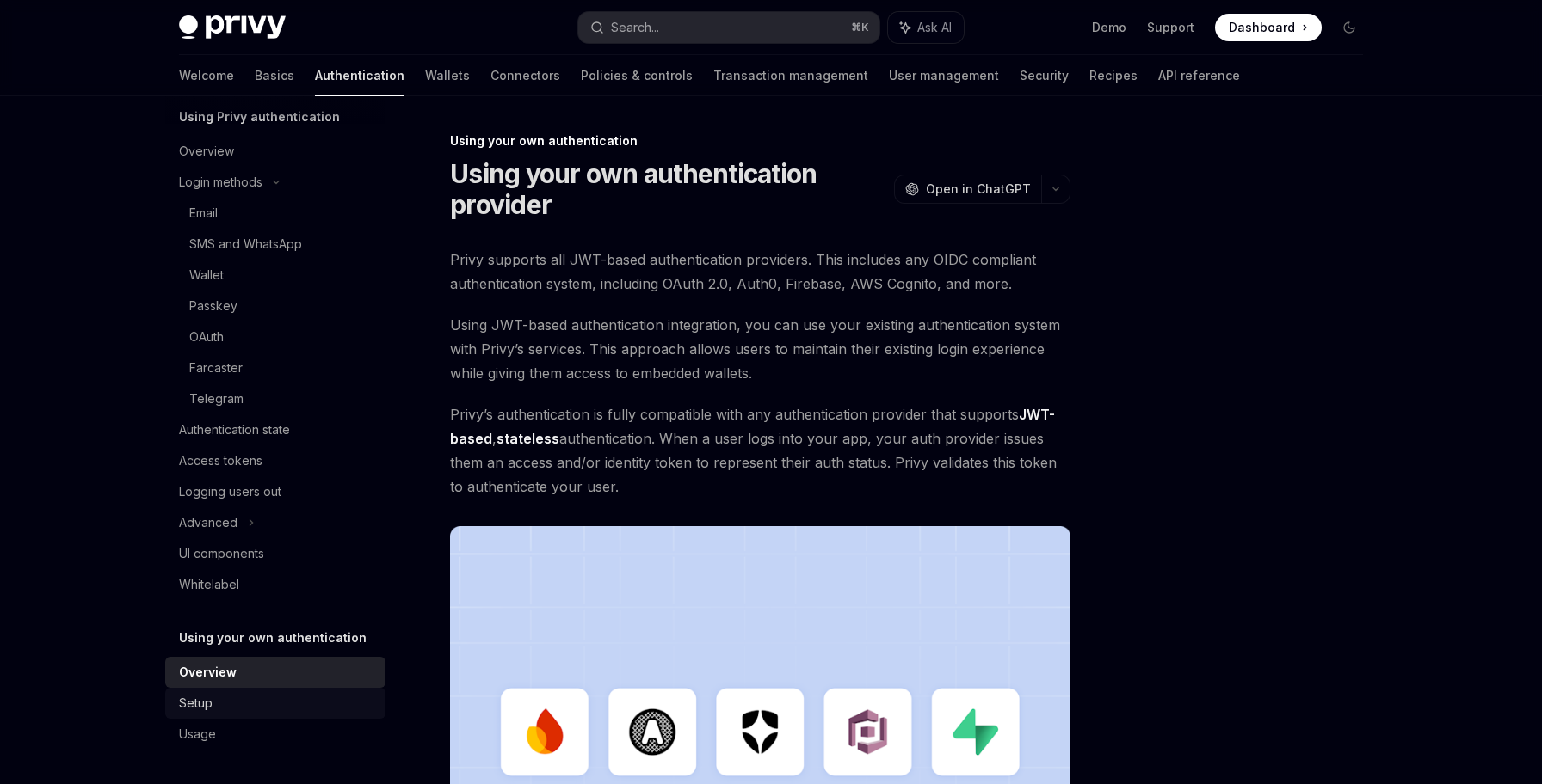
click at [316, 698] on div "Setup" at bounding box center [276, 703] width 197 height 21
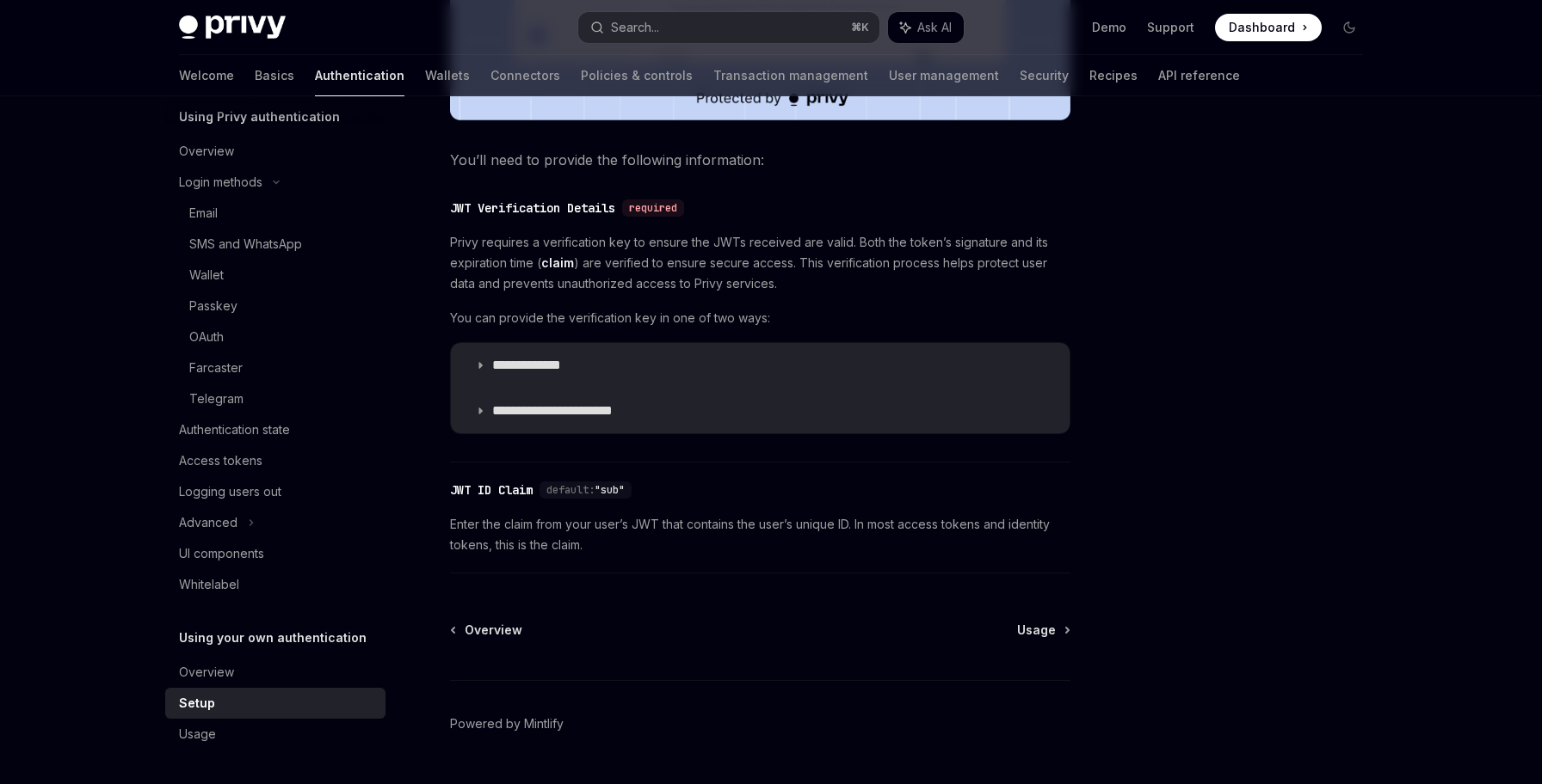
scroll to position [825, 0]
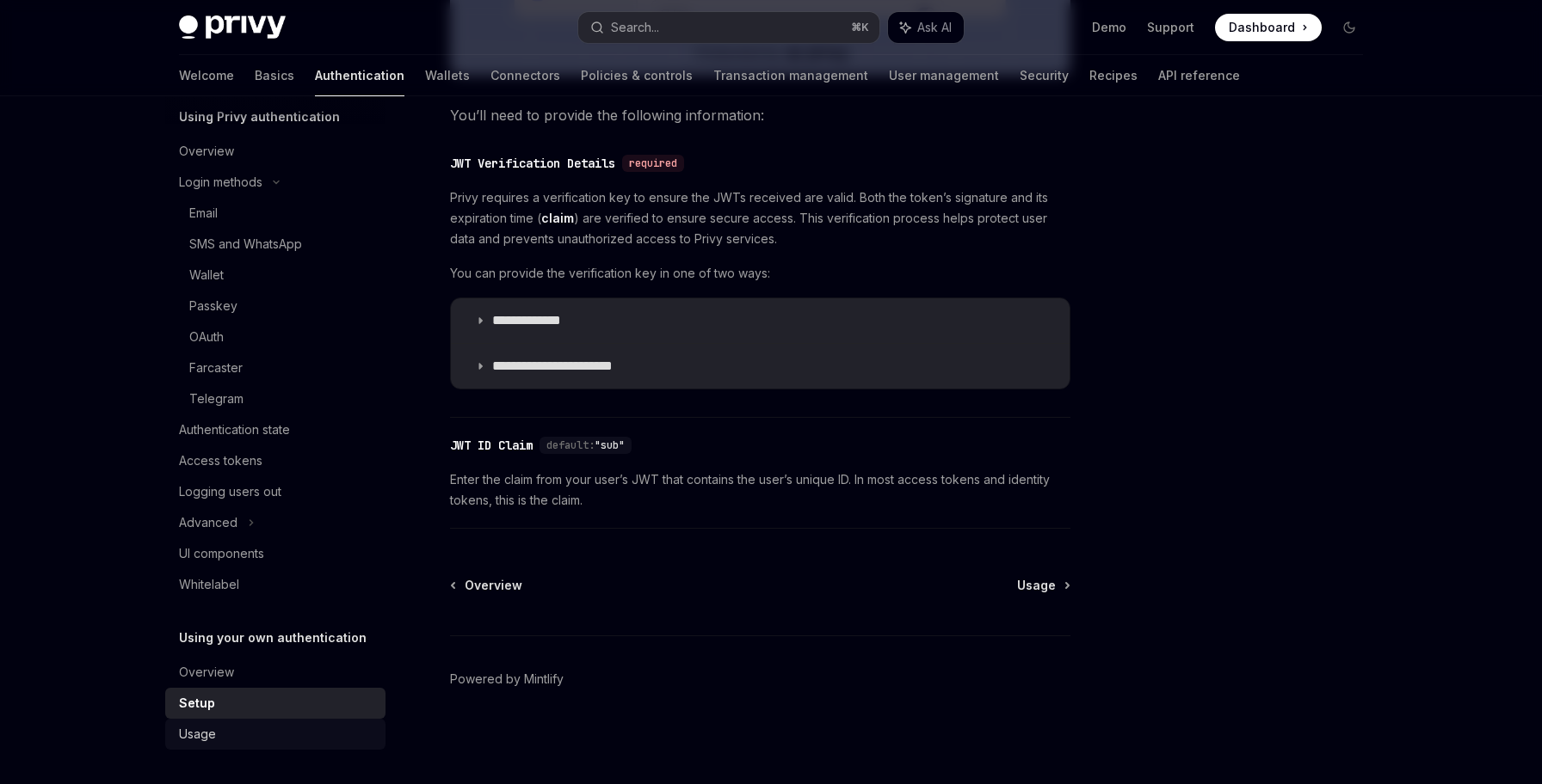
click at [291, 749] on link "Usage" at bounding box center [275, 734] width 221 height 31
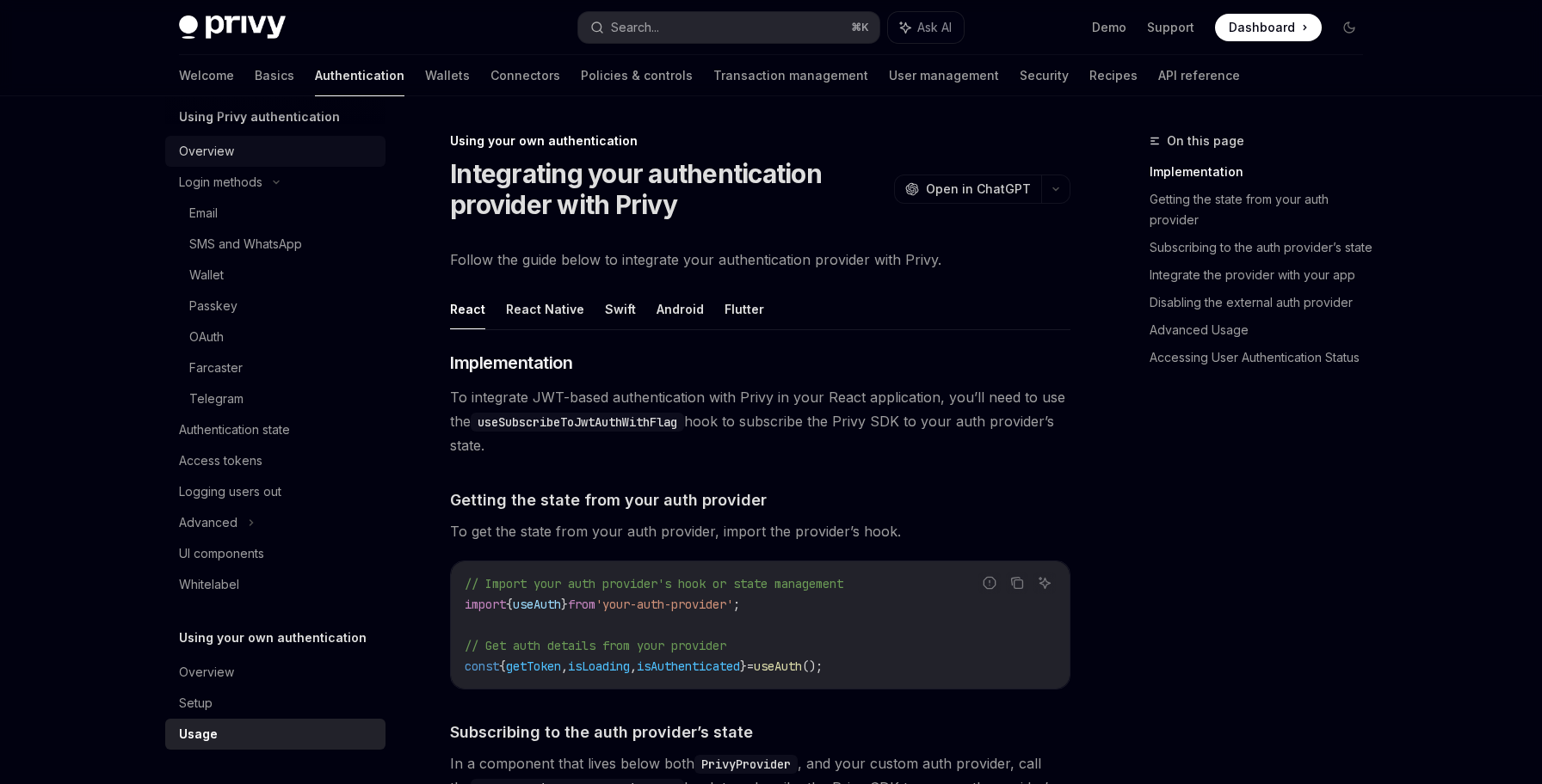
click at [321, 149] on div "Overview" at bounding box center [276, 151] width 197 height 21
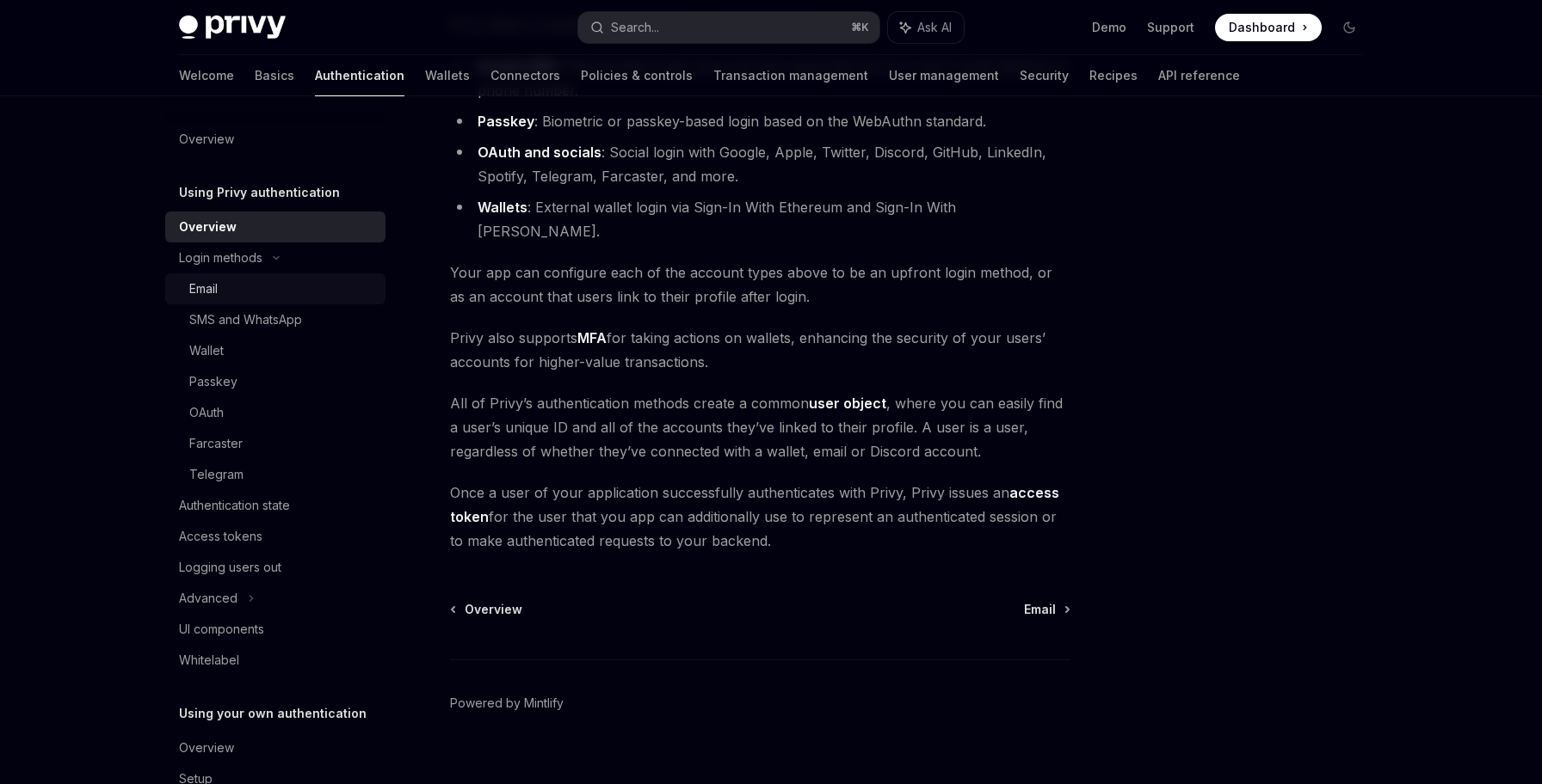
click at [320, 277] on link "Email" at bounding box center [275, 288] width 221 height 31
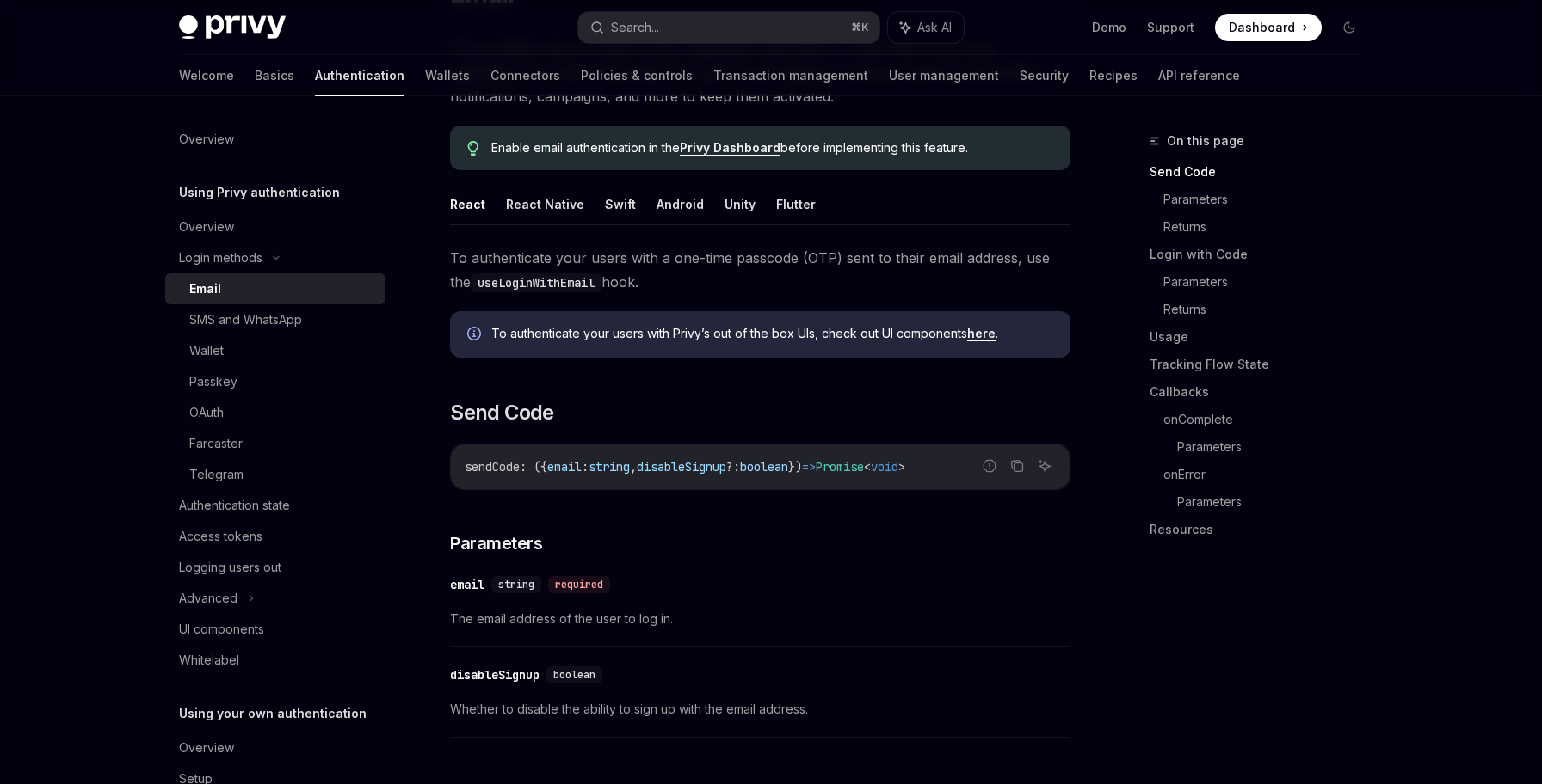
scroll to position [175, 0]
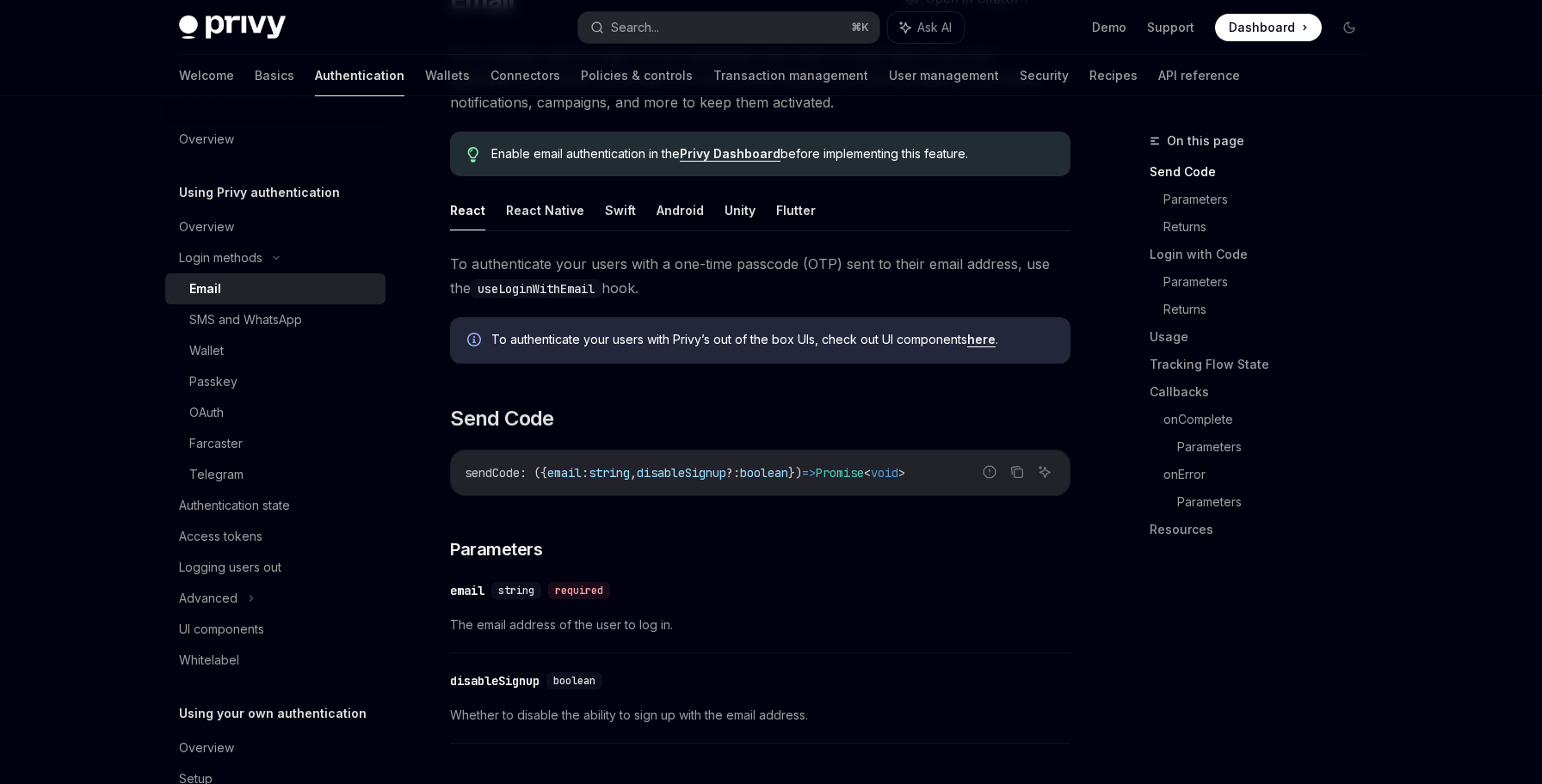
click at [994, 339] on link "here" at bounding box center [981, 340] width 28 height 16
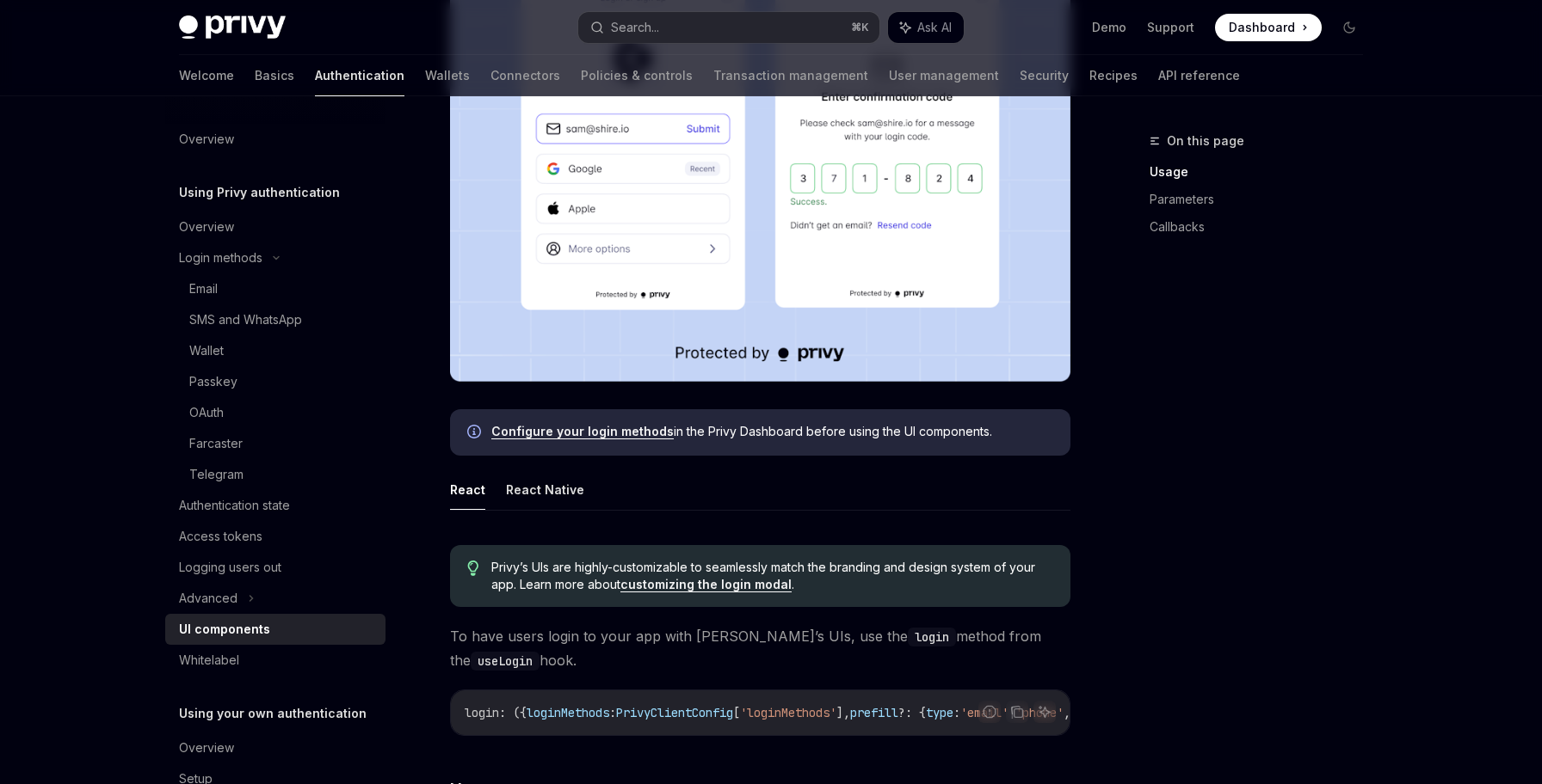
scroll to position [574, 0]
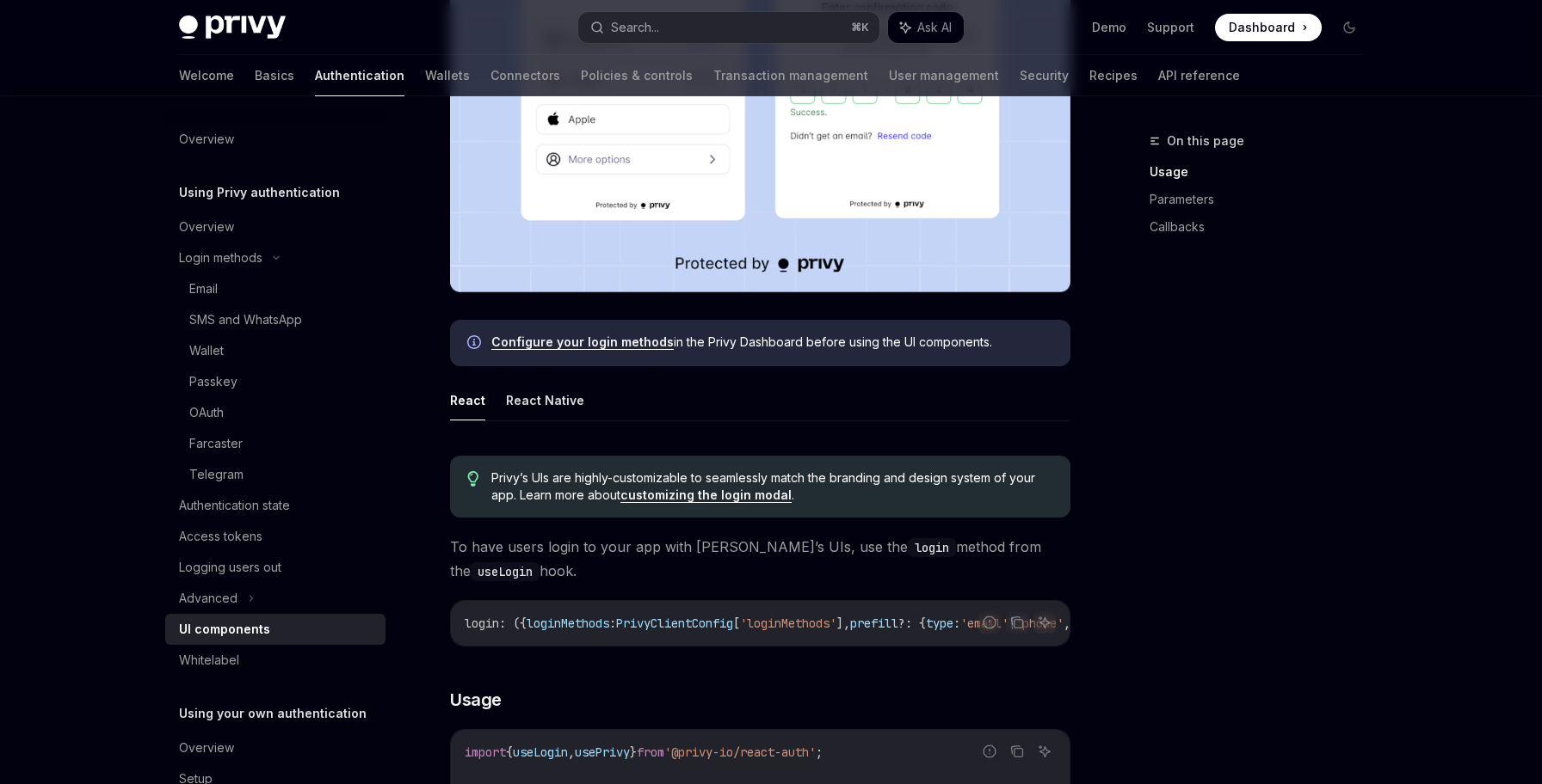
click at [592, 625] on span "loginMethods" at bounding box center [568, 623] width 83 height 16
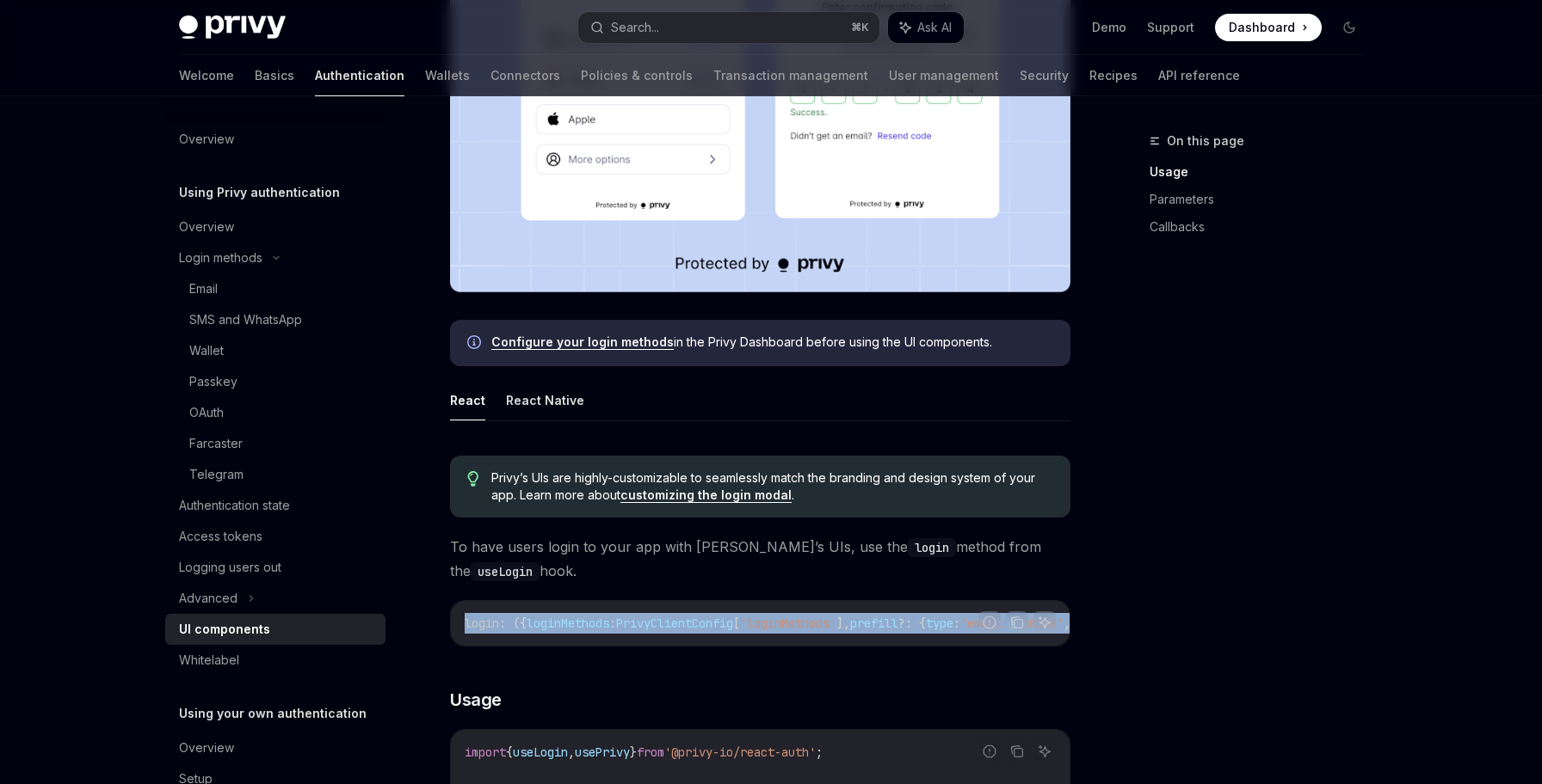
click at [592, 625] on span "loginMethods" at bounding box center [568, 623] width 83 height 16
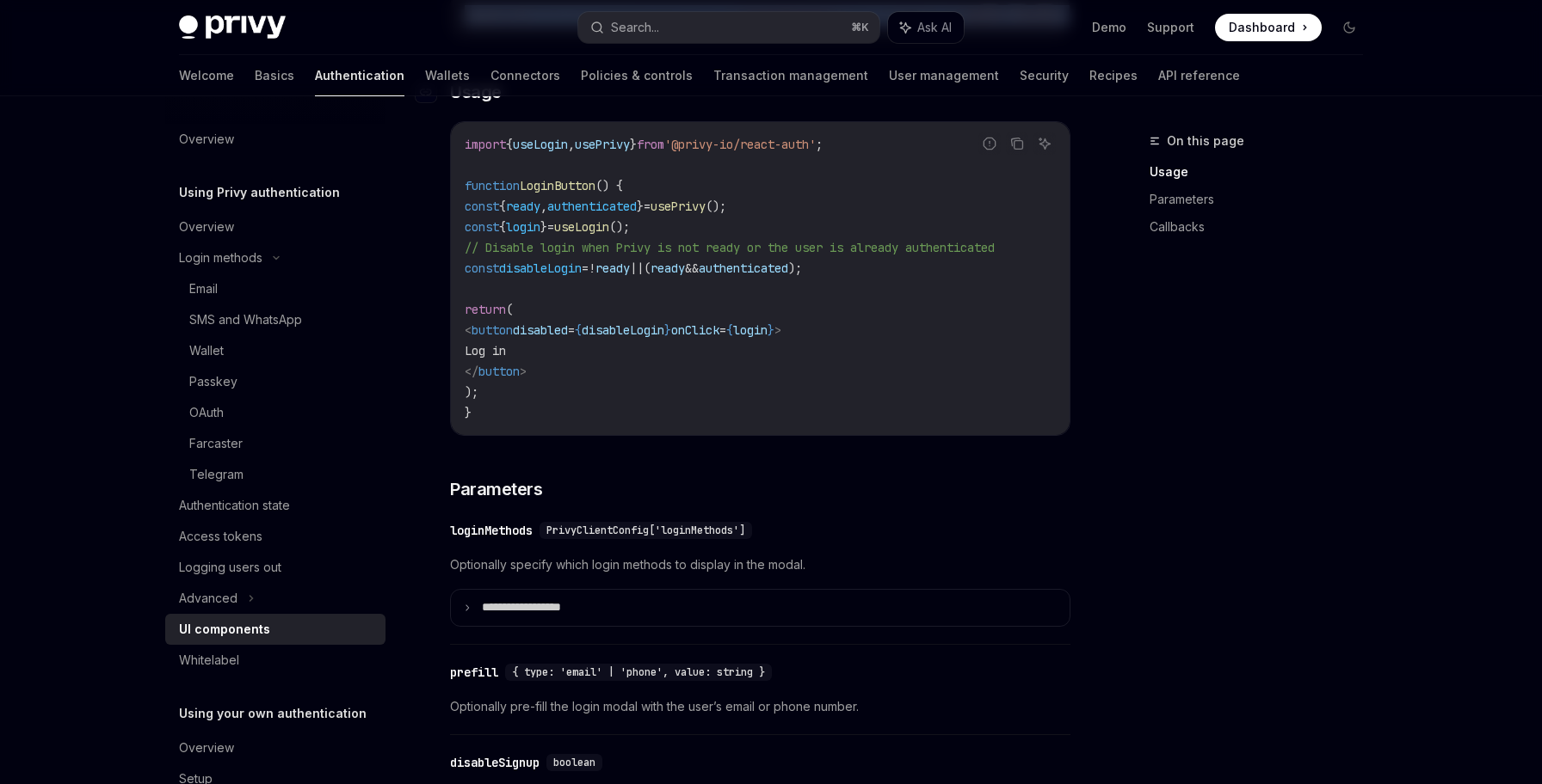
scroll to position [1195, 0]
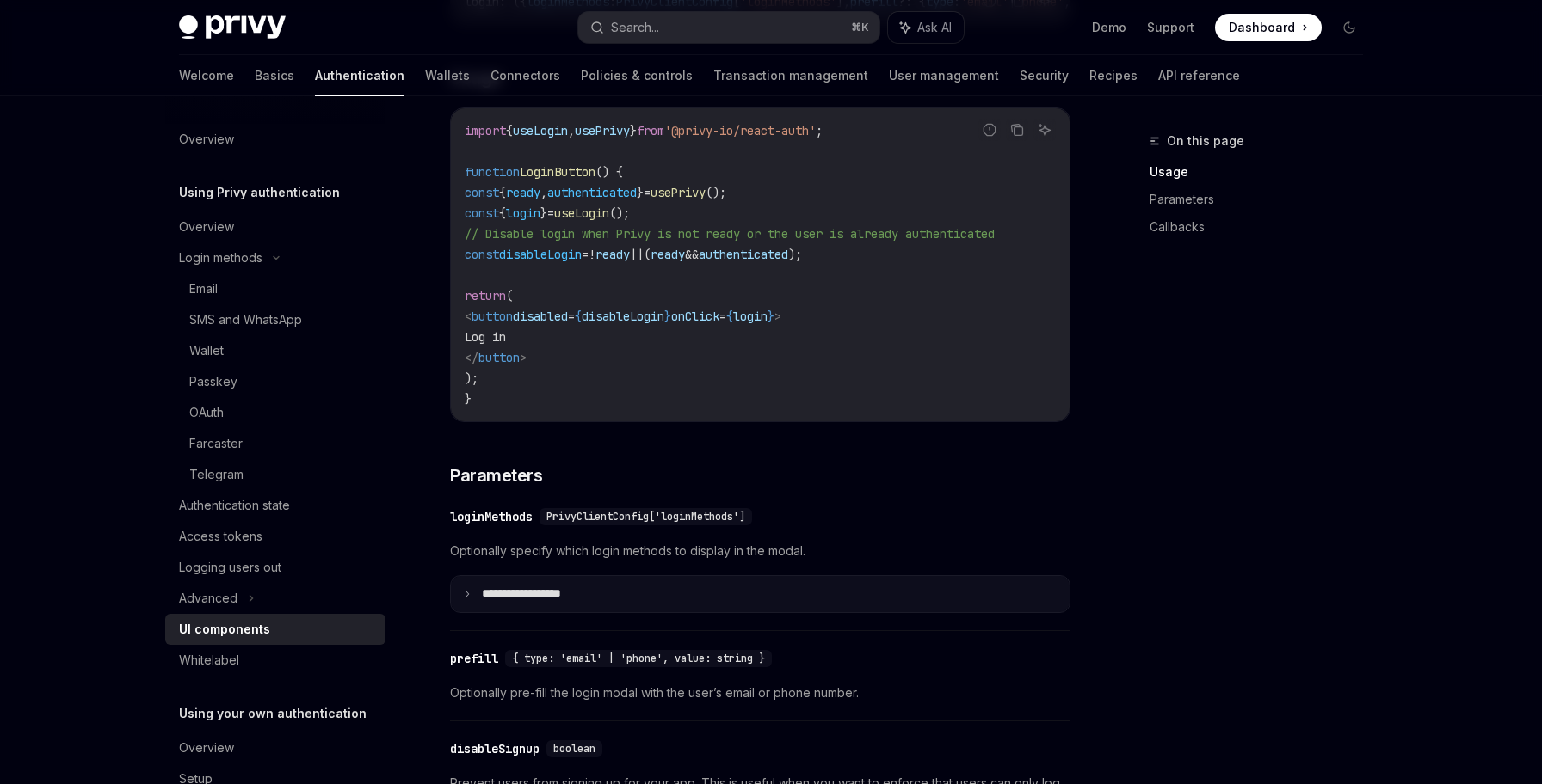
click at [634, 612] on summary "**********" at bounding box center [761, 594] width 619 height 36
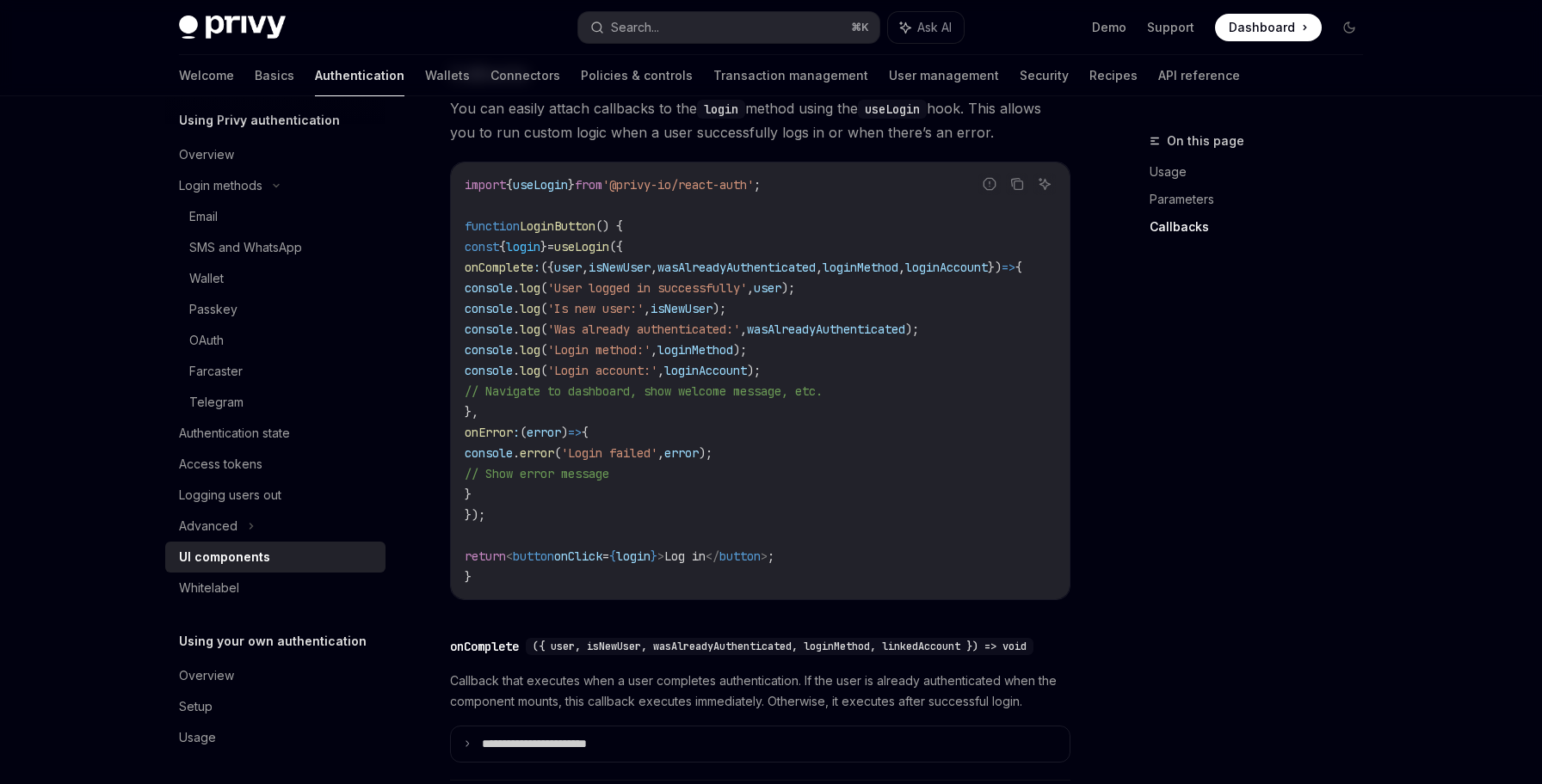
scroll to position [3088, 0]
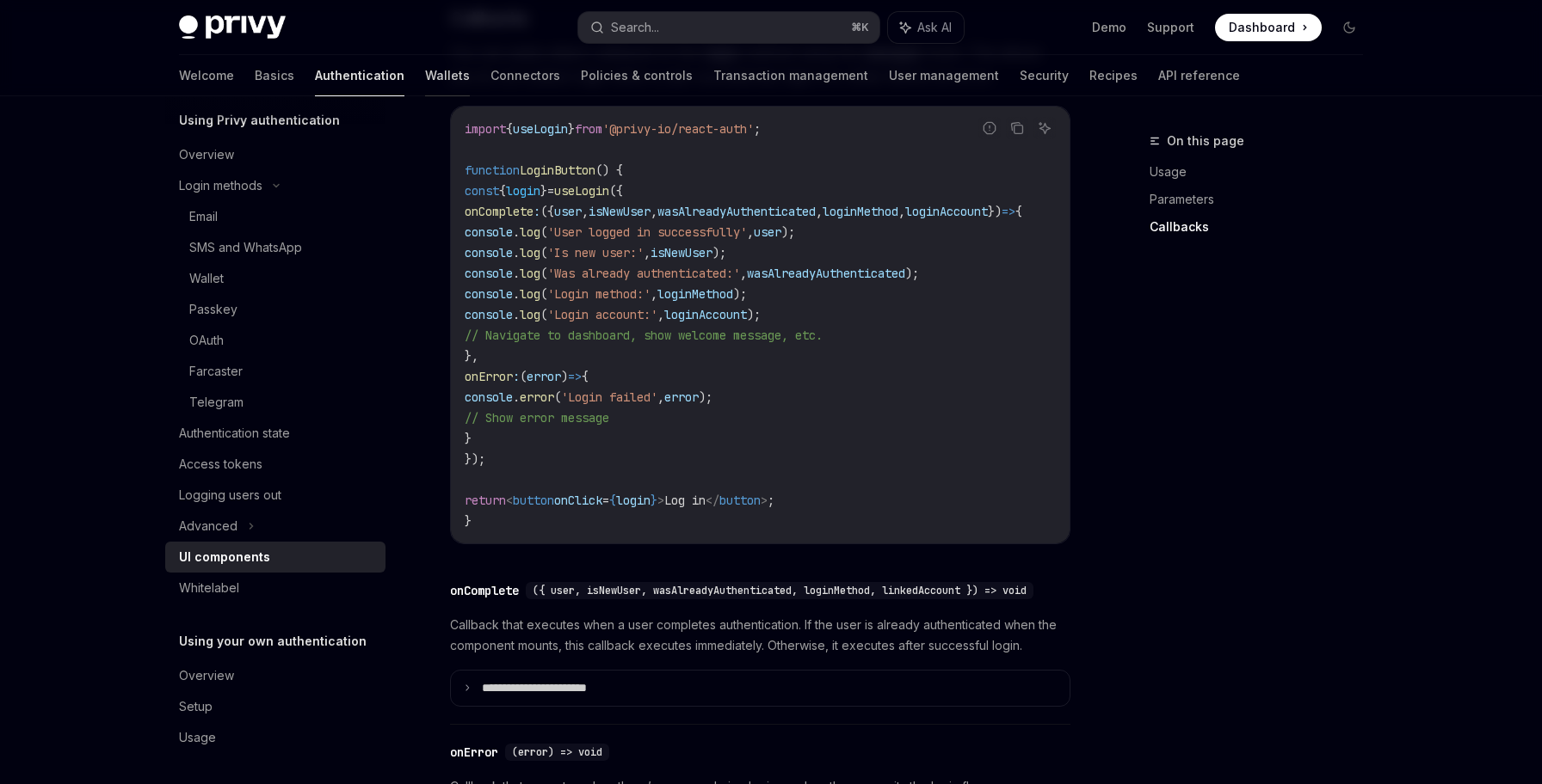
click at [425, 83] on link "Wallets" at bounding box center [447, 75] width 45 height 41
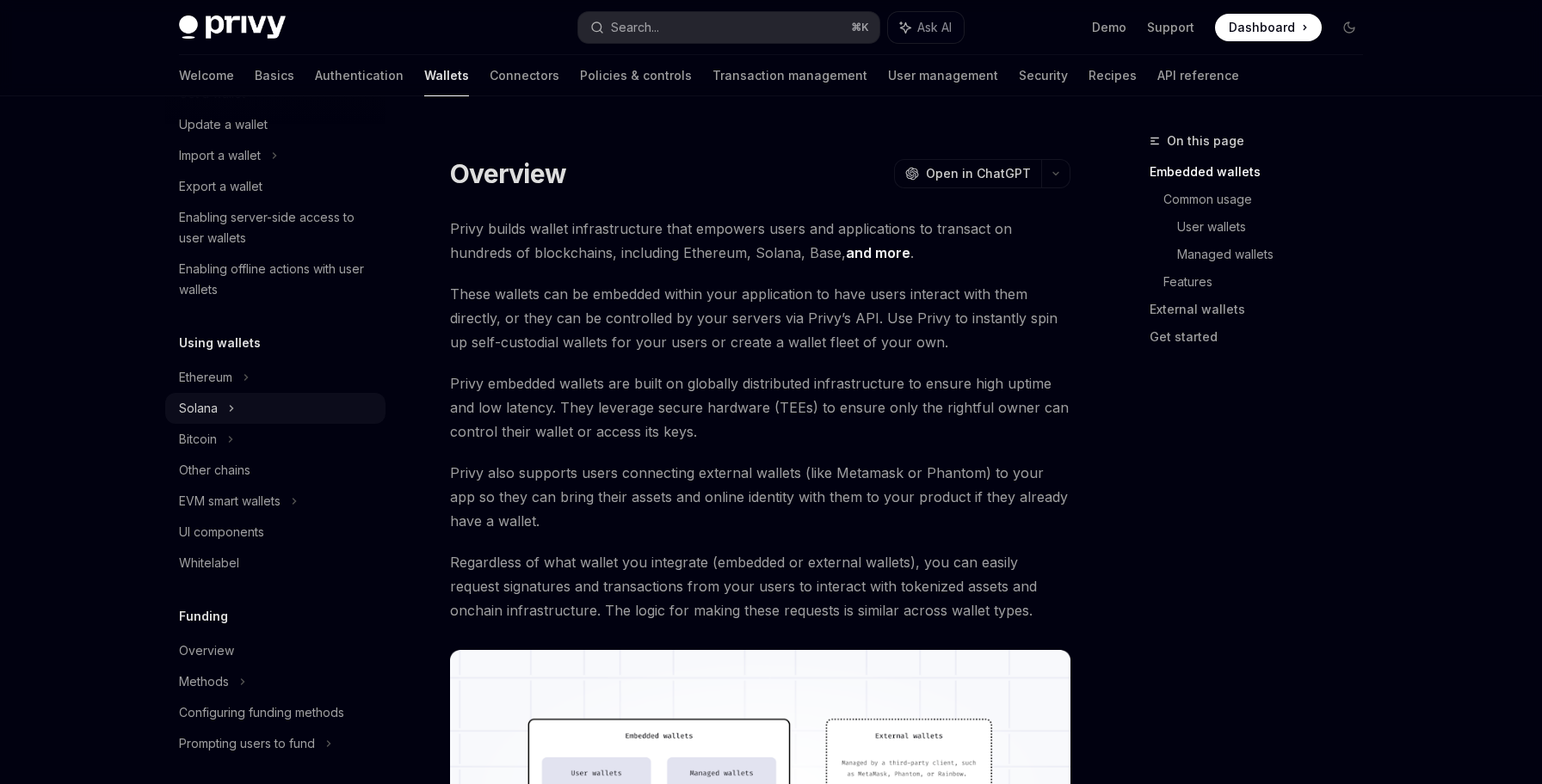
scroll to position [372, 0]
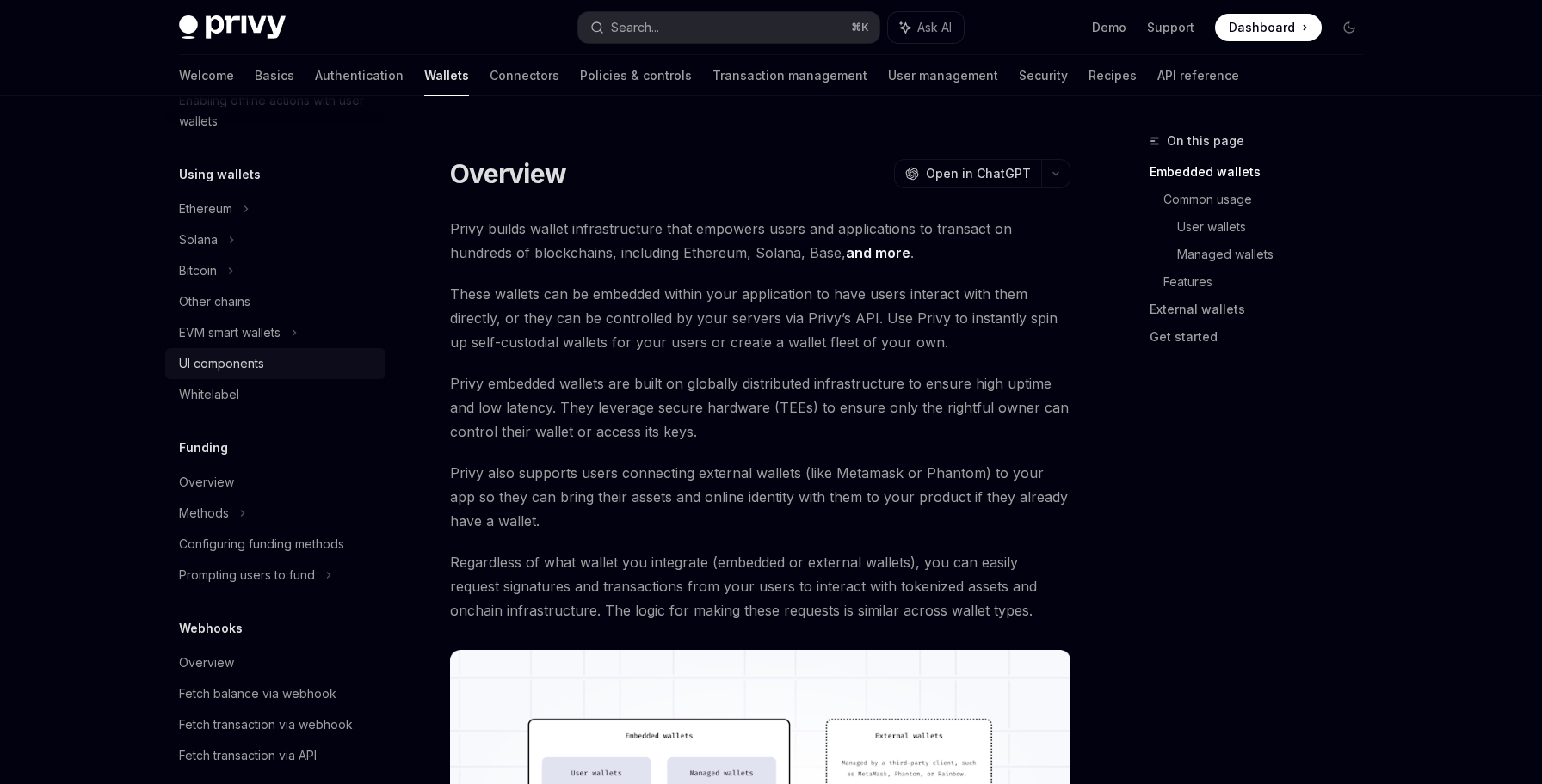
click at [312, 373] on div "UI components" at bounding box center [276, 363] width 197 height 21
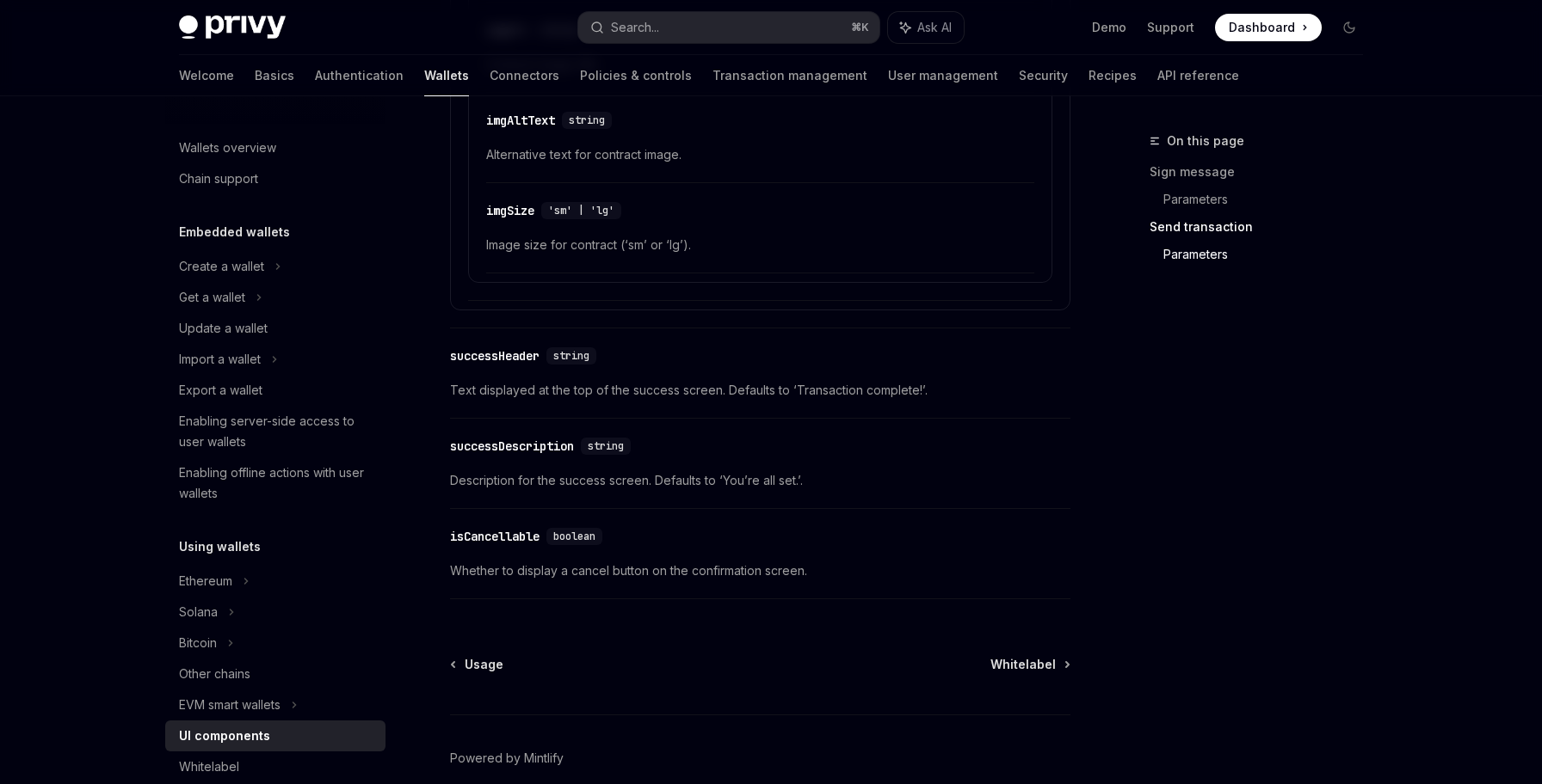
scroll to position [2940, 0]
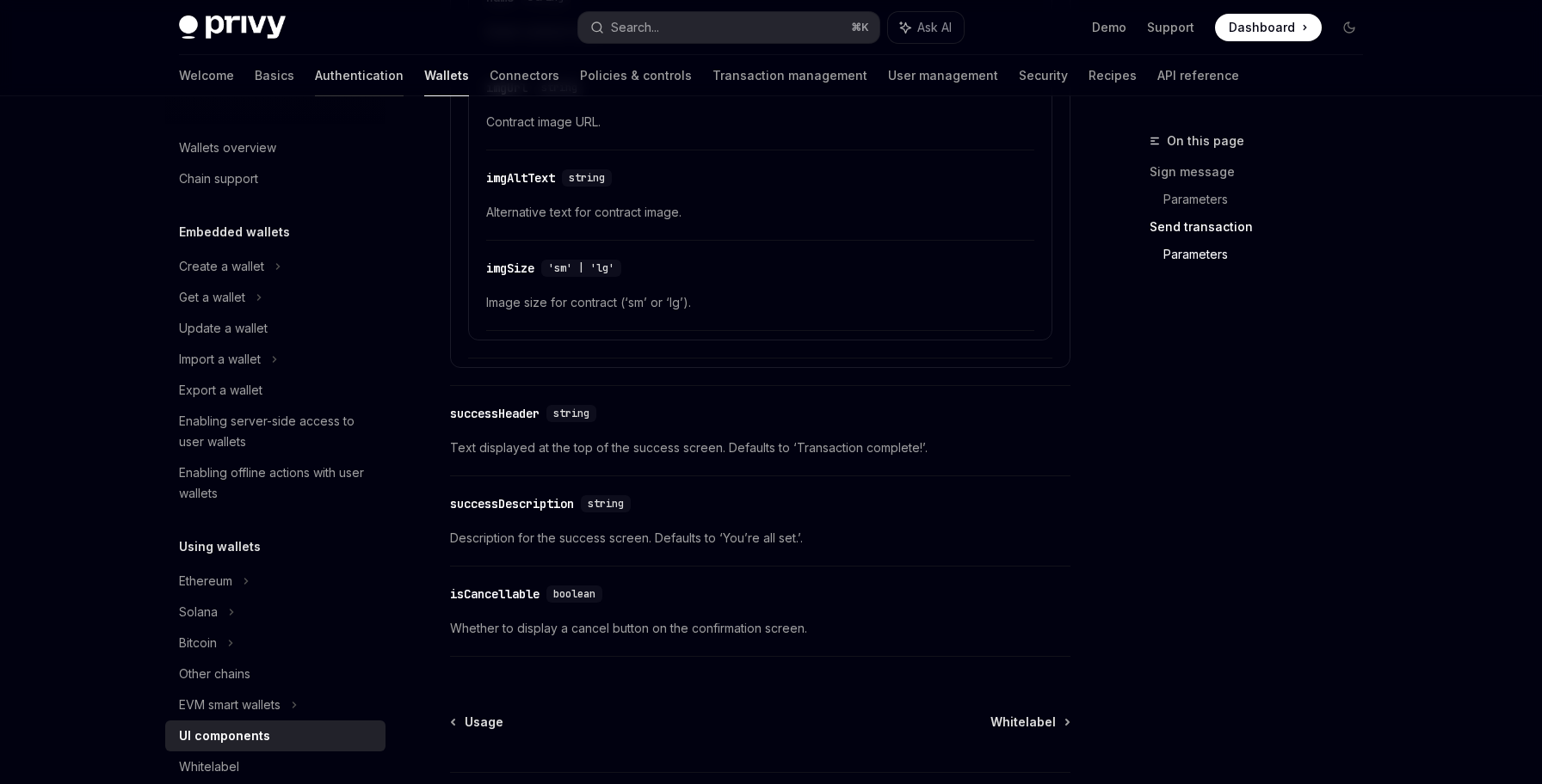
click at [315, 81] on link "Authentication" at bounding box center [359, 75] width 89 height 41
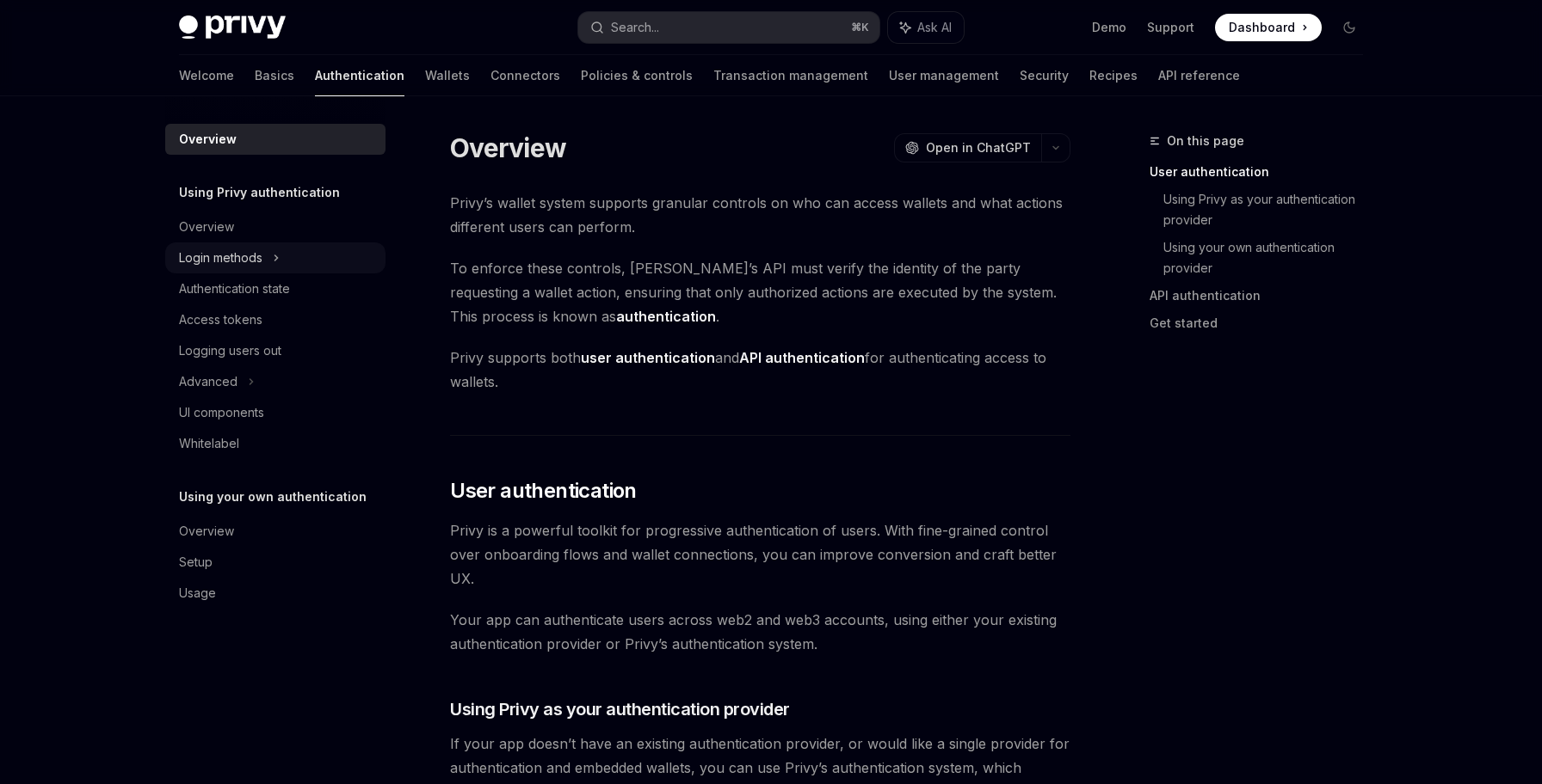
click at [318, 261] on div "Login methods" at bounding box center [275, 257] width 221 height 31
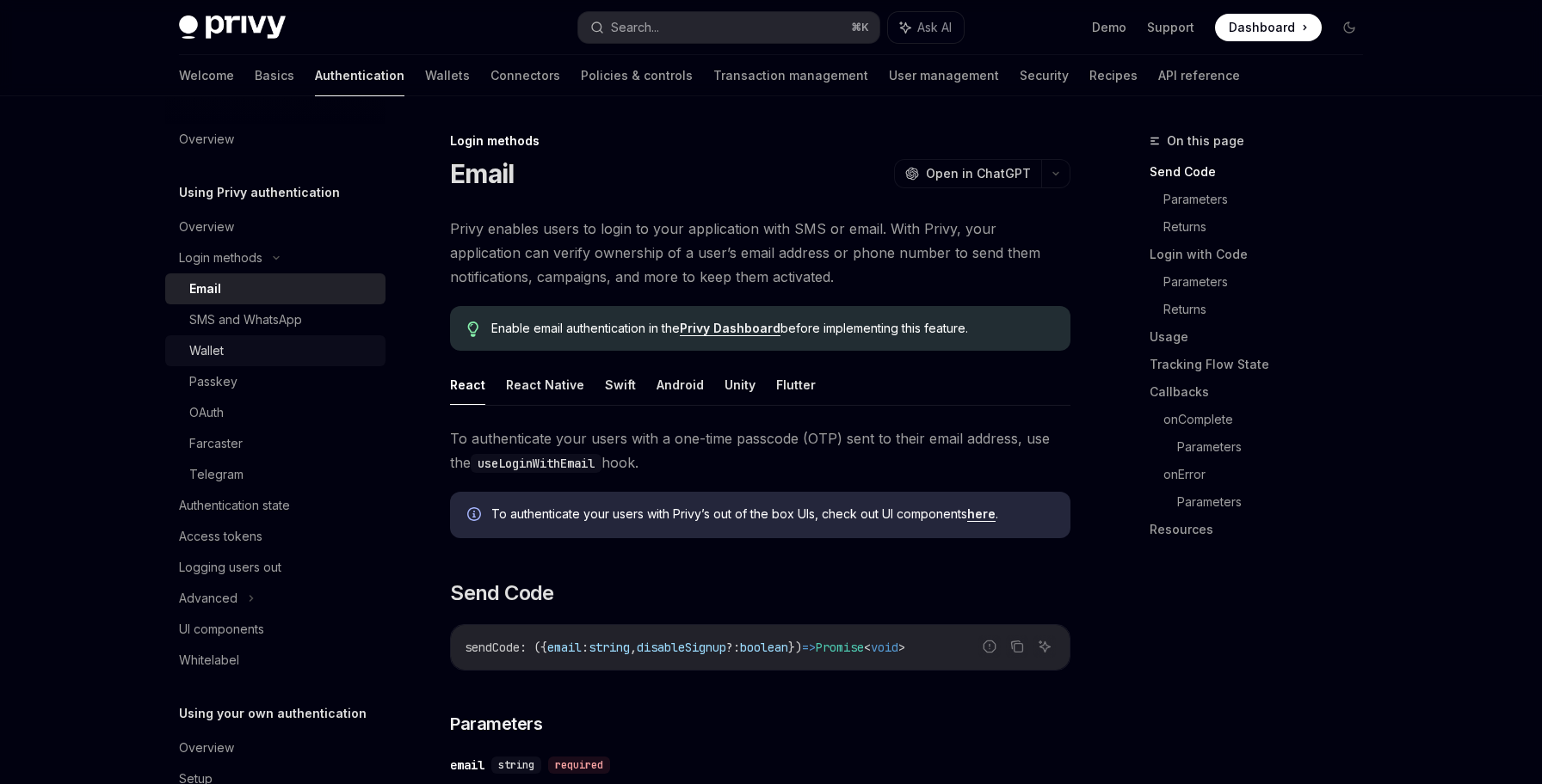
click at [284, 358] on div "Wallet" at bounding box center [282, 350] width 186 height 21
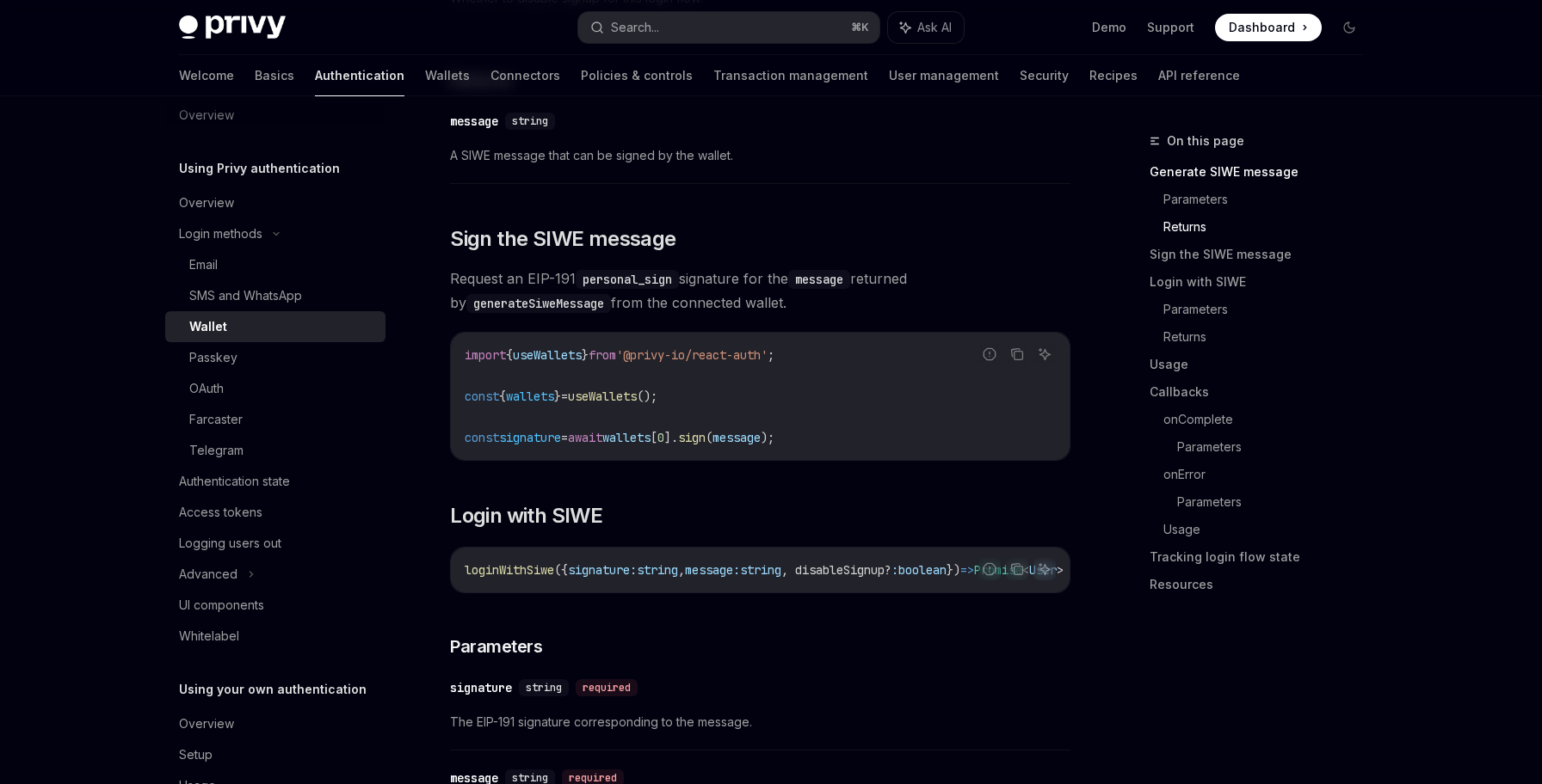
scroll to position [1046, 0]
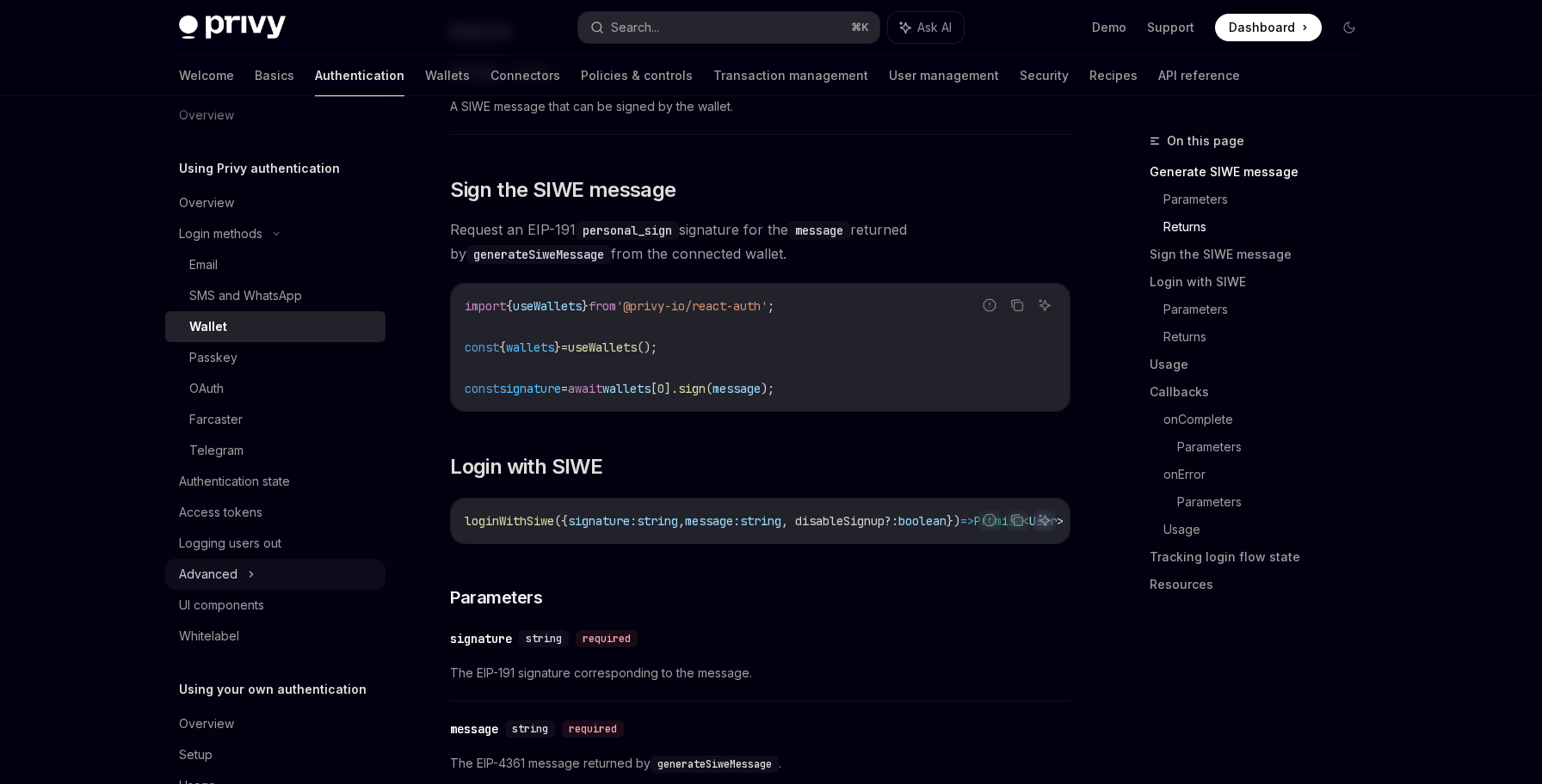
click at [300, 577] on div "Advanced" at bounding box center [275, 574] width 221 height 31
click at [300, 576] on div "Advanced" at bounding box center [275, 574] width 221 height 31
click at [300, 574] on div "Advanced" at bounding box center [275, 574] width 221 height 31
click at [293, 616] on link "UI components" at bounding box center [275, 604] width 221 height 31
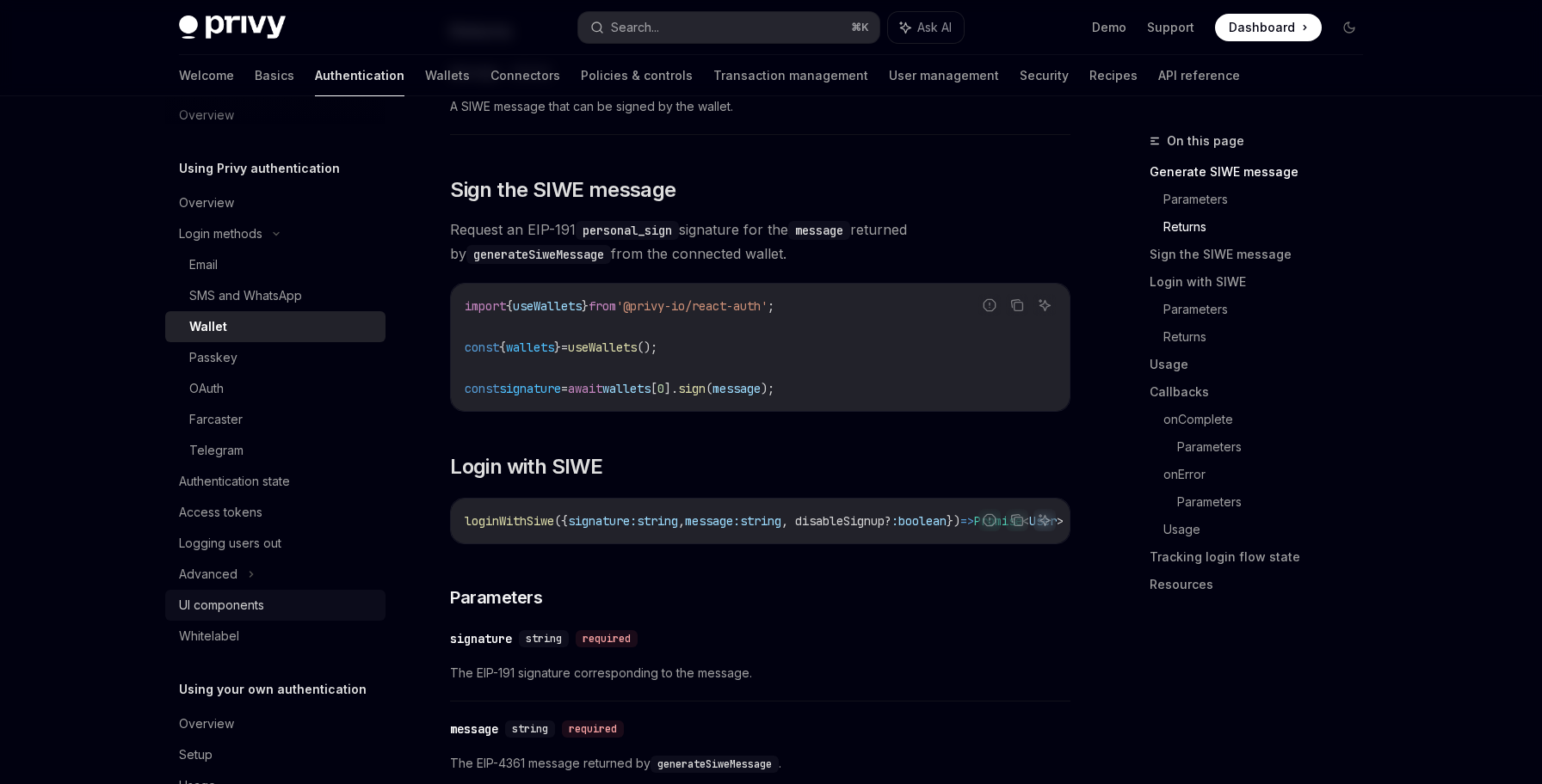
type textarea "*"
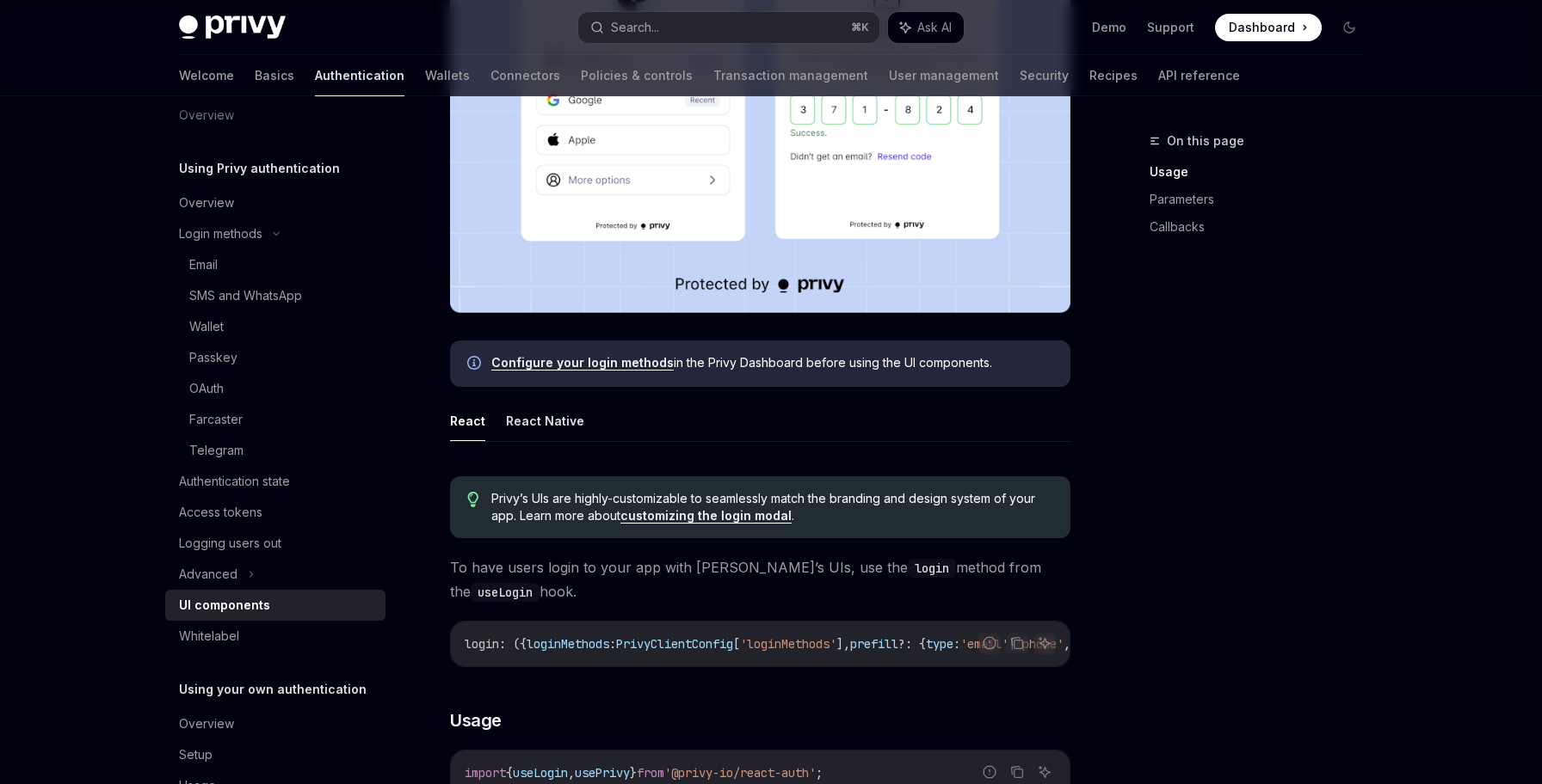
scroll to position [579, 0]
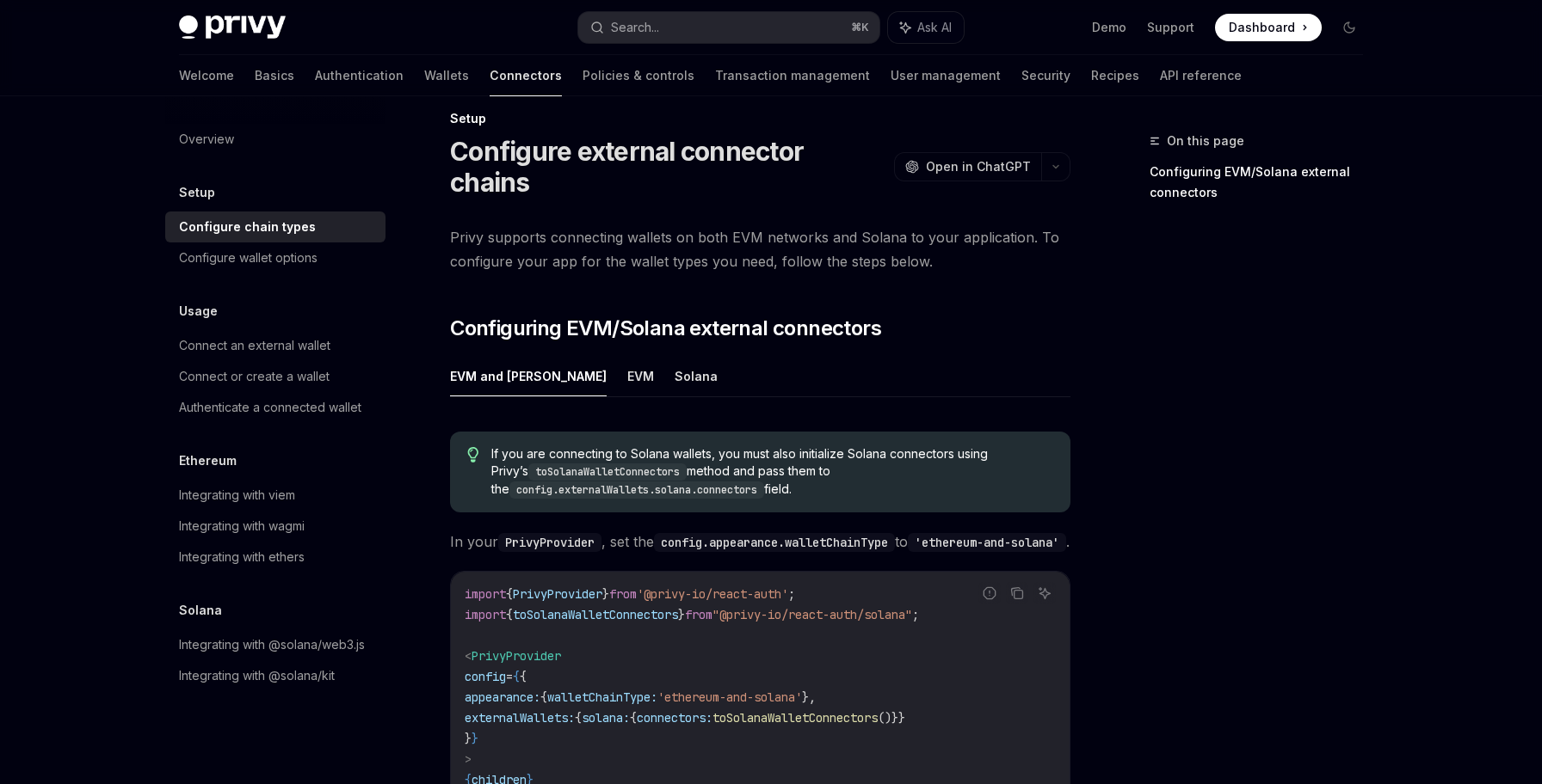
scroll to position [28, 0]
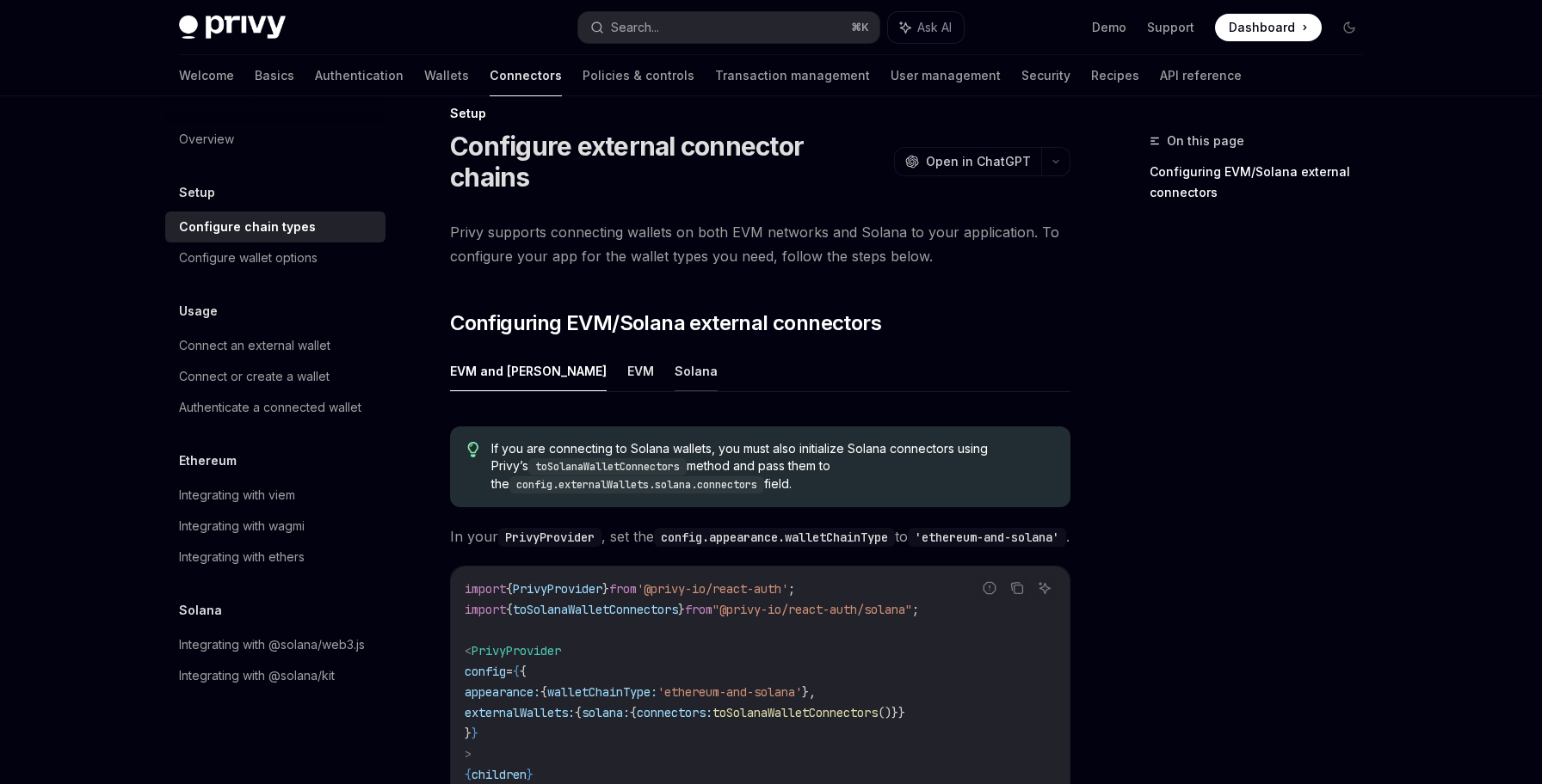
click at [675, 351] on button "Solana" at bounding box center [696, 371] width 43 height 41
type textarea "*"
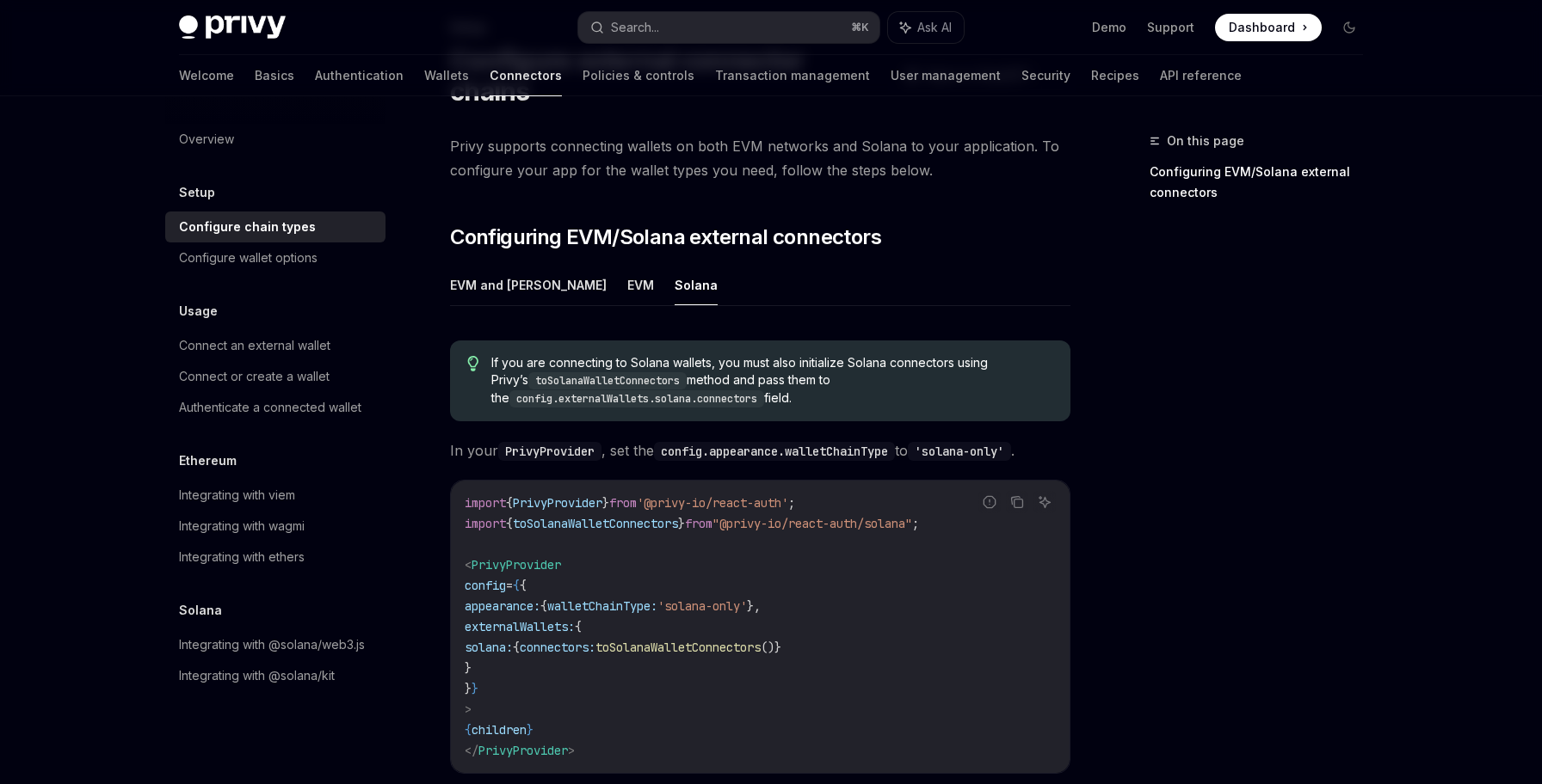
scroll to position [130, 0]
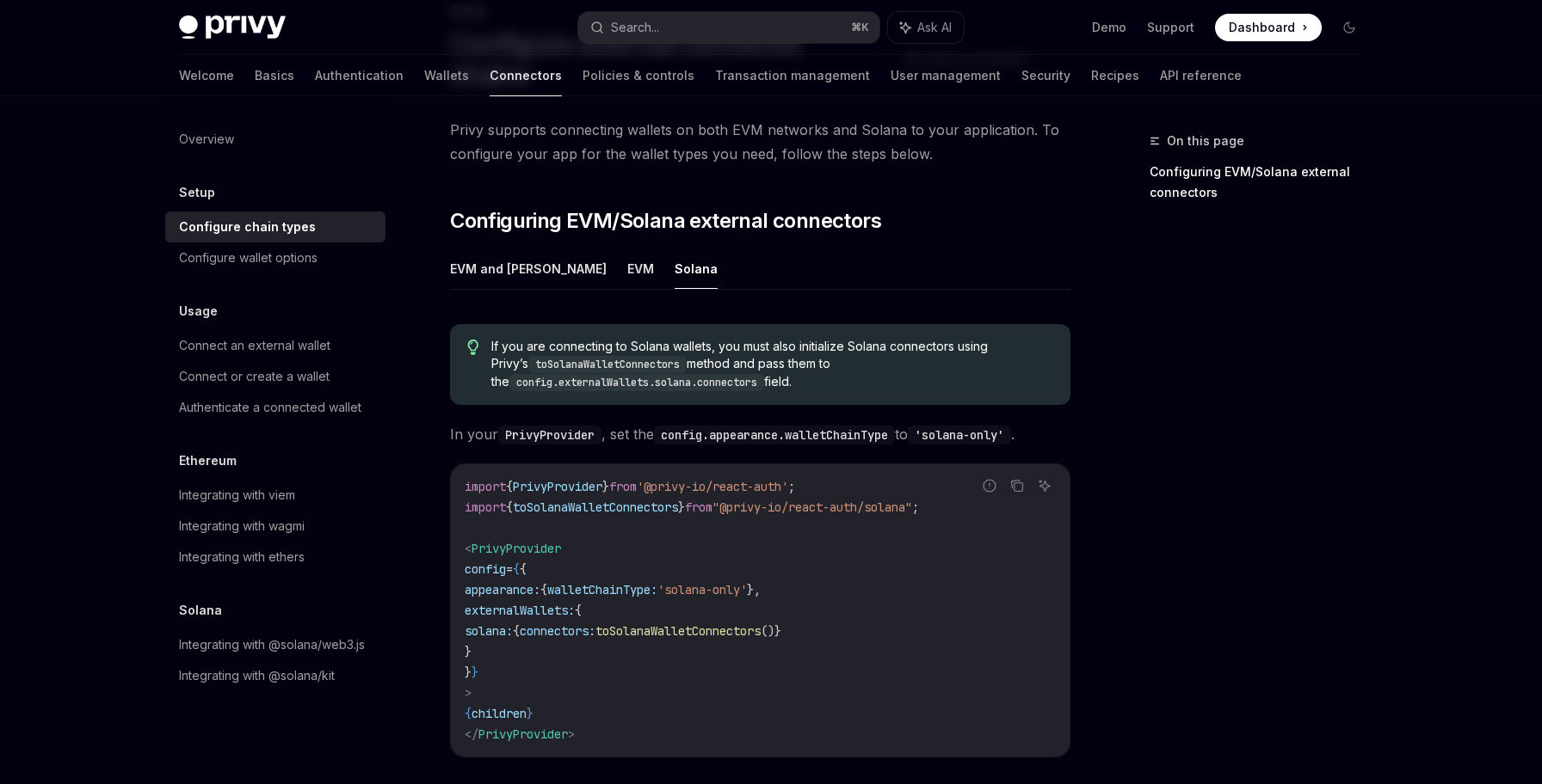
click at [600, 500] on span "toSolanaWalletConnectors" at bounding box center [596, 508] width 166 height 16
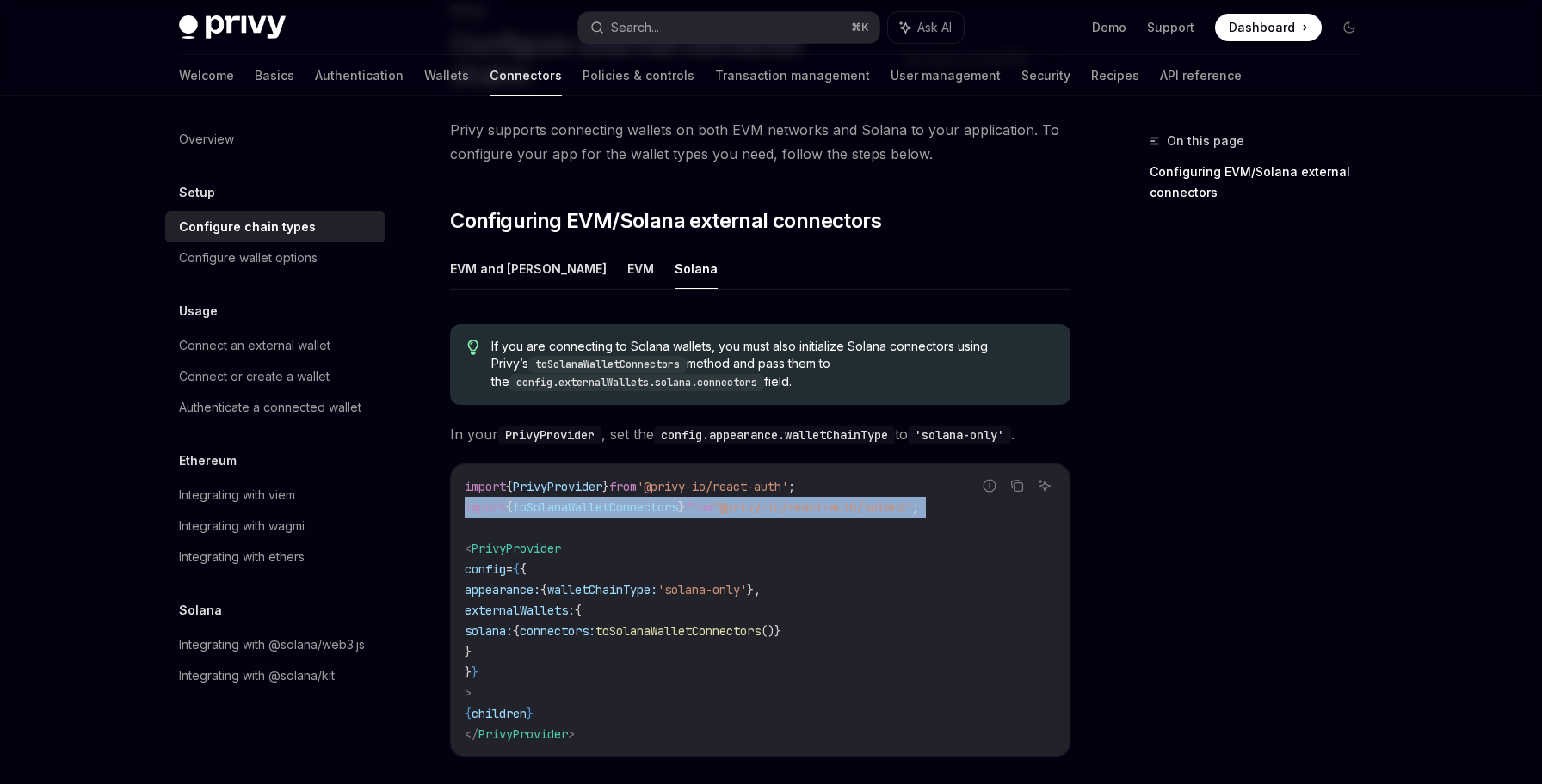
click at [600, 500] on span "toSolanaWalletConnectors" at bounding box center [596, 508] width 166 height 16
copy code "import { toSolanaWalletConnectors } from "@privy-io/react-auth/solana" ;"
